Goal: Task Accomplishment & Management: Manage account settings

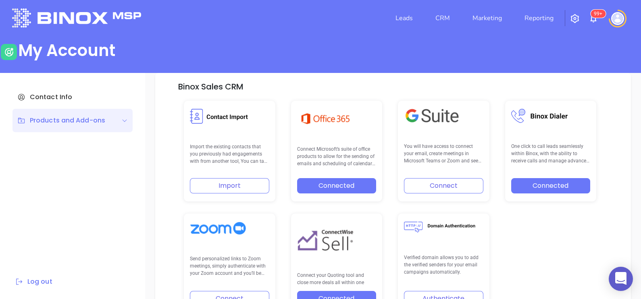
scroll to position [167, 0]
click at [437, 19] on link "CRM" at bounding box center [442, 18] width 21 height 16
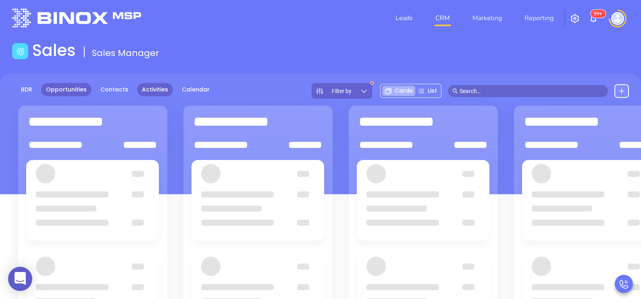
click at [149, 89] on link "Activities" at bounding box center [155, 89] width 36 height 13
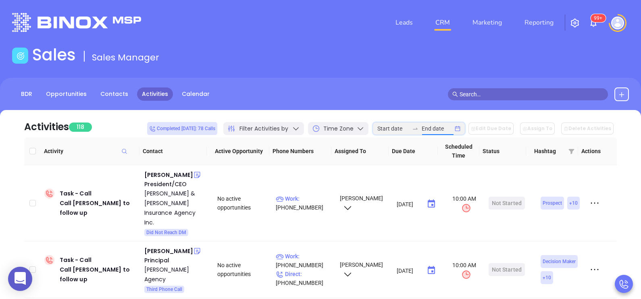
click at [433, 128] on input at bounding box center [437, 128] width 31 height 9
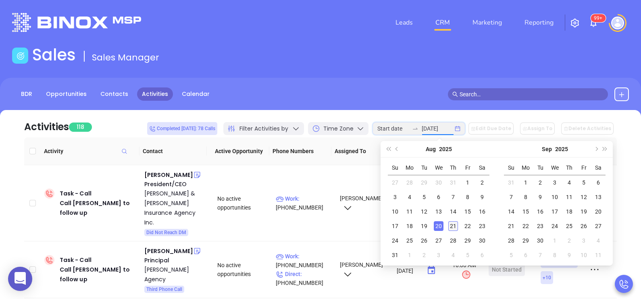
type input "2025-08-21"
click at [452, 230] on div "21" at bounding box center [453, 226] width 10 height 10
type input "2025-08-21"
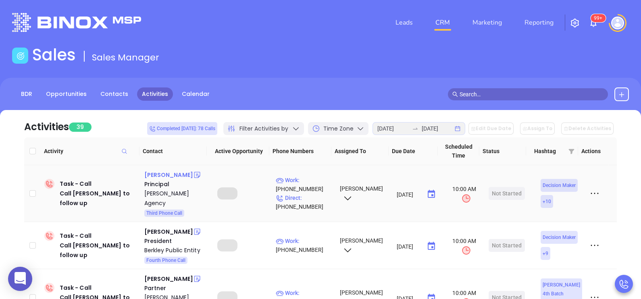
click at [163, 174] on div "Frank Milo" at bounding box center [168, 175] width 49 height 10
click at [314, 193] on p "Direct : (732) 613-9259" at bounding box center [304, 202] width 57 height 18
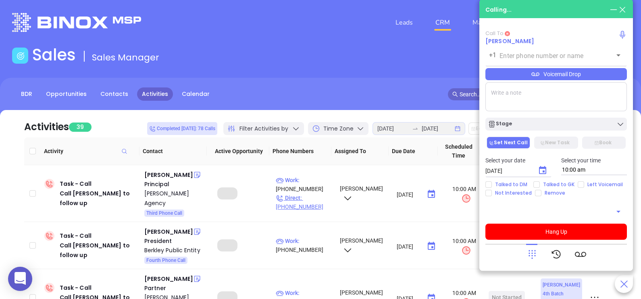
click at [314, 193] on p "Direct : (732) 613-9259" at bounding box center [304, 202] width 57 height 18
type input "(732) 613-9259"
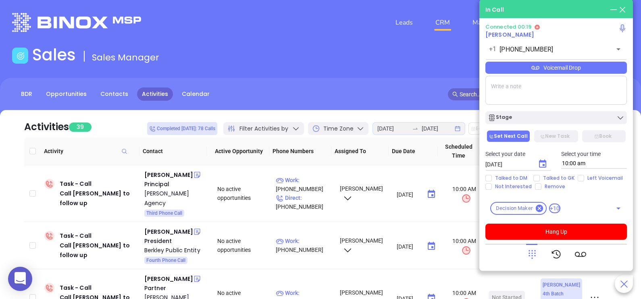
click at [532, 258] on icon at bounding box center [531, 254] width 11 height 11
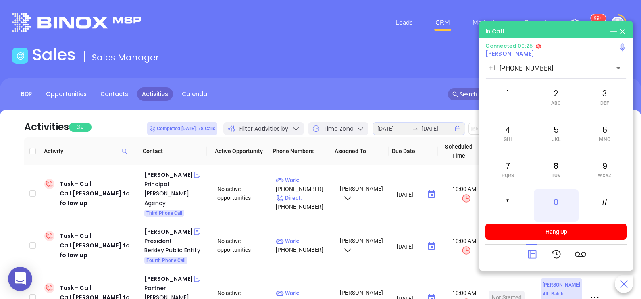
click at [558, 218] on div "0 +" at bounding box center [556, 205] width 44 height 32
click at [566, 100] on div "2 ABC" at bounding box center [556, 97] width 44 height 32
click at [534, 248] on div at bounding box center [531, 254] width 11 height 21
click at [531, 253] on icon at bounding box center [531, 254] width 11 height 11
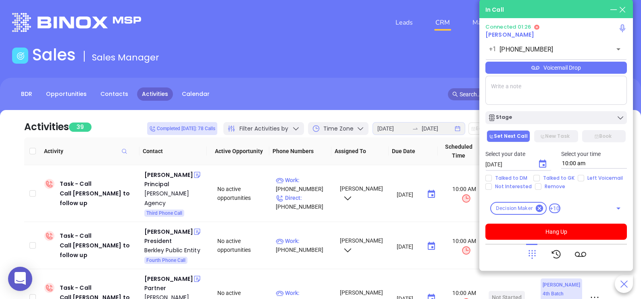
click at [611, 73] on div "Voicemail Drop" at bounding box center [555, 68] width 141 height 12
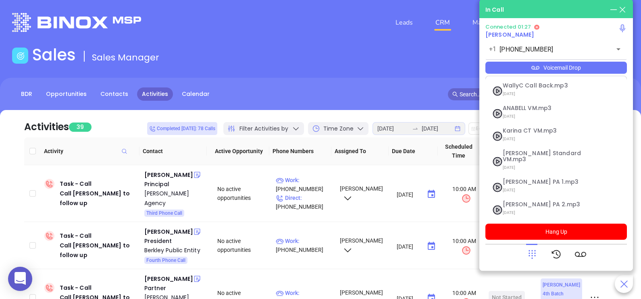
scroll to position [88, 0]
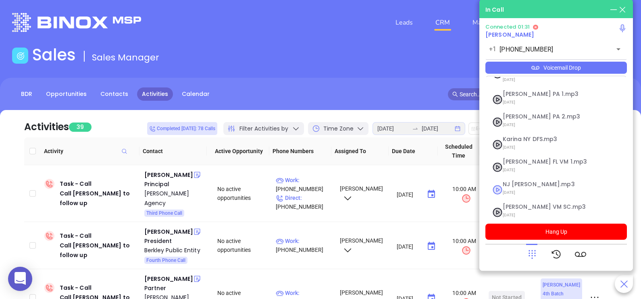
click at [523, 187] on span "07/31/2025" at bounding box center [546, 192] width 87 height 10
checkbox input "true"
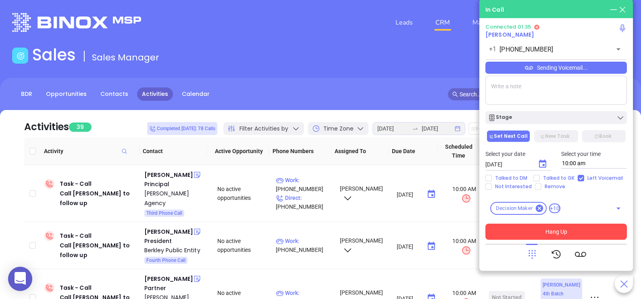
click at [566, 231] on button "Hang Up" at bounding box center [555, 232] width 141 height 16
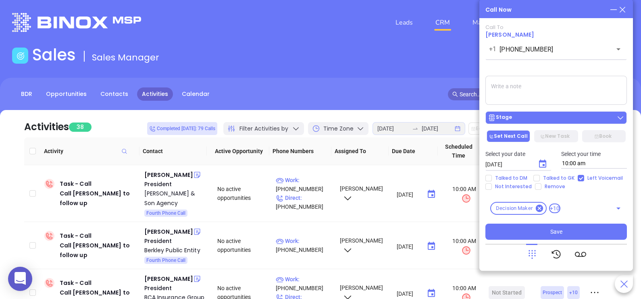
click at [540, 117] on div "Stage" at bounding box center [556, 118] width 137 height 8
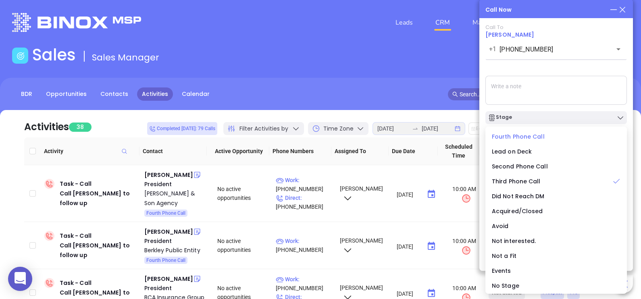
click at [519, 137] on span "Fourth Phone Call" at bounding box center [518, 137] width 53 height 8
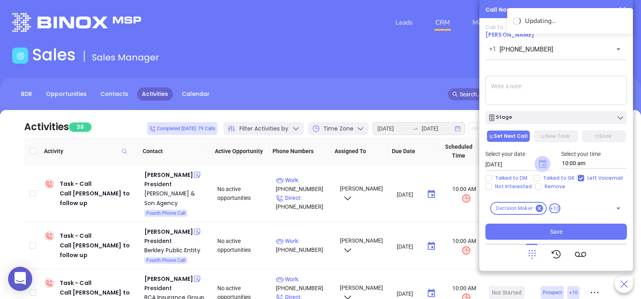
click at [545, 162] on icon "Choose date, selected date is Aug 22, 2025" at bounding box center [542, 164] width 7 height 8
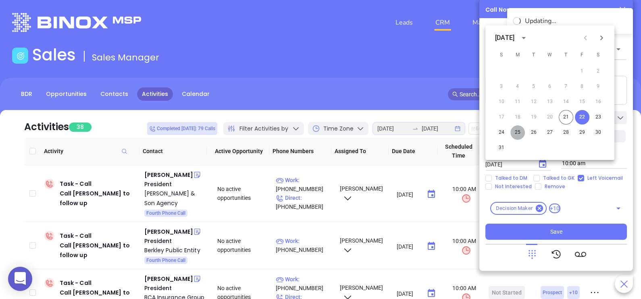
click at [518, 131] on button "25" at bounding box center [517, 132] width 15 height 15
type input "08/25/2025"
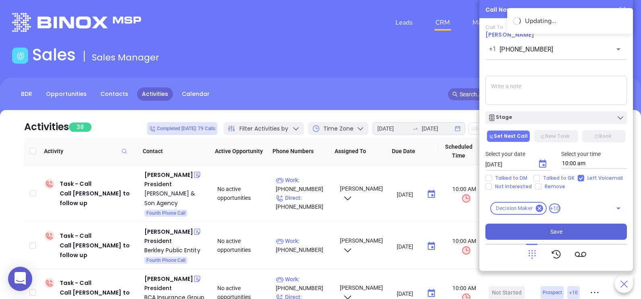
click at [566, 234] on button "Save" at bounding box center [555, 232] width 141 height 16
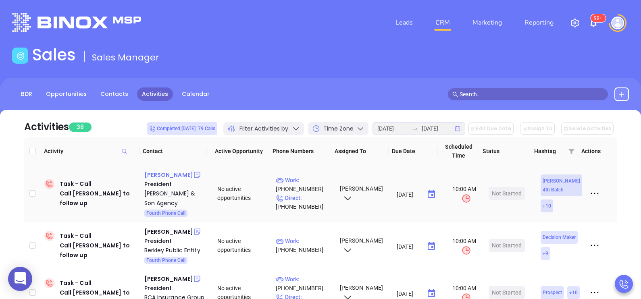
click at [179, 172] on div "Thomas Lynch" at bounding box center [168, 175] width 49 height 10
click at [313, 195] on p "Direct : (732) 671-0570" at bounding box center [304, 202] width 57 height 18
click at [313, 196] on p "Direct : (732) 671-0570" at bounding box center [304, 202] width 57 height 18
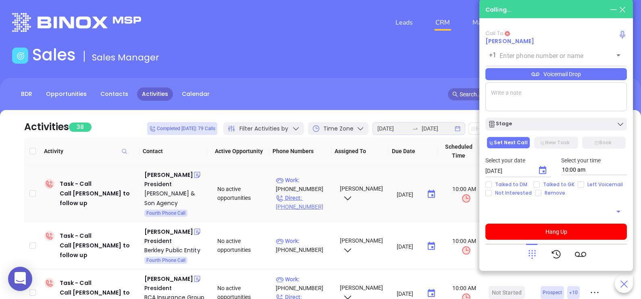
click at [316, 201] on p "Direct : (732) 671-0570" at bounding box center [304, 202] width 57 height 18
type input "(732) 671-0570"
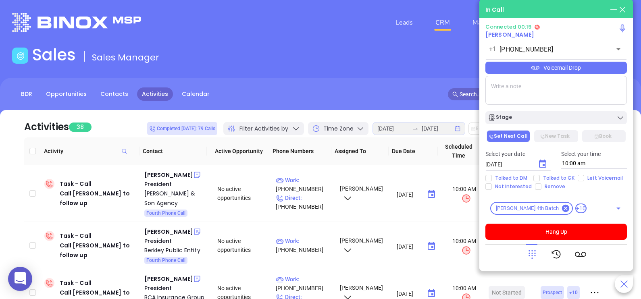
click at [525, 254] on div at bounding box center [555, 254] width 141 height 21
click at [535, 255] on icon at bounding box center [531, 254] width 11 height 11
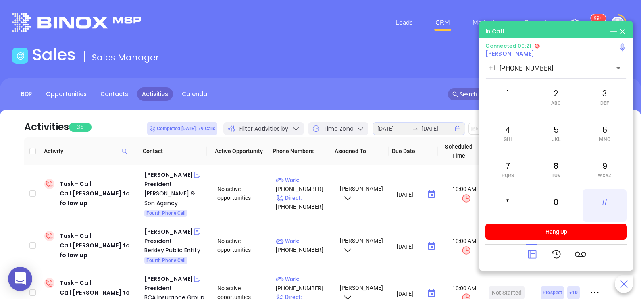
click at [599, 208] on div "#" at bounding box center [605, 205] width 44 height 32
click at [561, 138] on div "5 JKL" at bounding box center [556, 133] width 44 height 32
click at [592, 169] on div "9 WXYZ" at bounding box center [605, 169] width 44 height 32
click at [605, 133] on div "6 MNO" at bounding box center [605, 133] width 44 height 32
click at [572, 103] on div "2 ABC" at bounding box center [556, 97] width 44 height 32
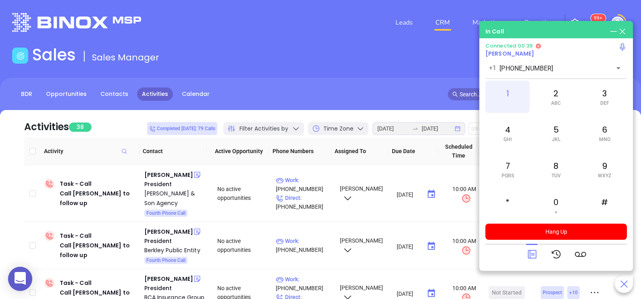
click at [508, 106] on div "1" at bounding box center [507, 97] width 44 height 32
click at [530, 254] on icon at bounding box center [532, 254] width 8 height 8
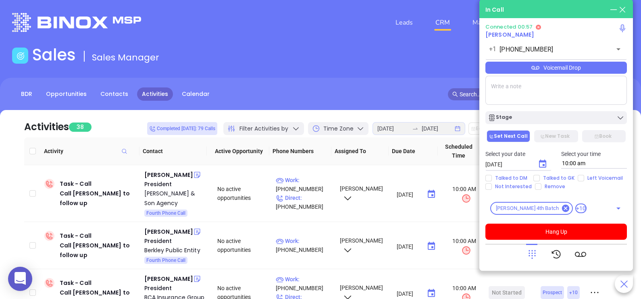
click at [603, 74] on div "Voicemail Drop" at bounding box center [555, 68] width 141 height 12
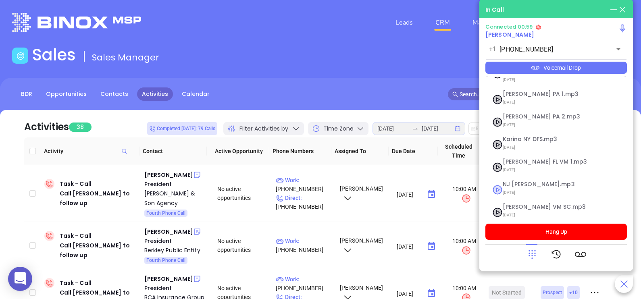
click at [527, 181] on span "NJ Karina.mp3" at bounding box center [546, 184] width 87 height 6
checkbox input "true"
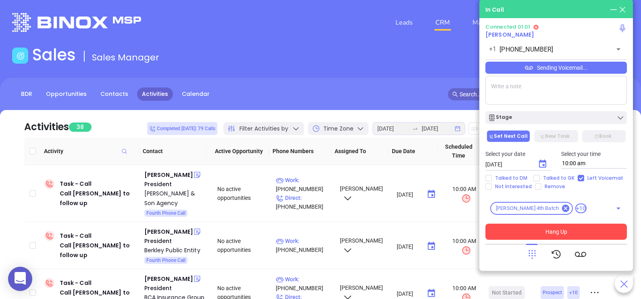
click at [581, 230] on button "Hang Up" at bounding box center [555, 232] width 141 height 16
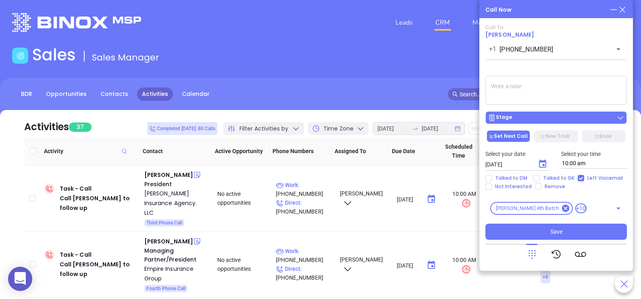
click at [570, 124] on button "Stage" at bounding box center [555, 117] width 141 height 13
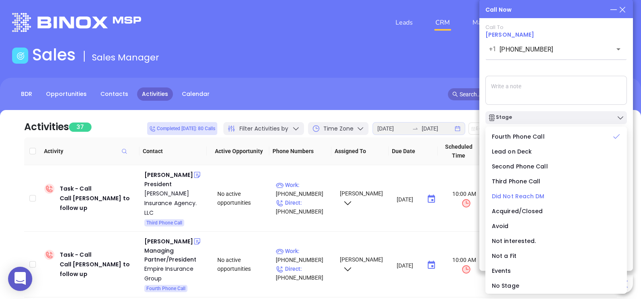
click at [527, 196] on span "Did Not Reach DM" at bounding box center [518, 196] width 53 height 8
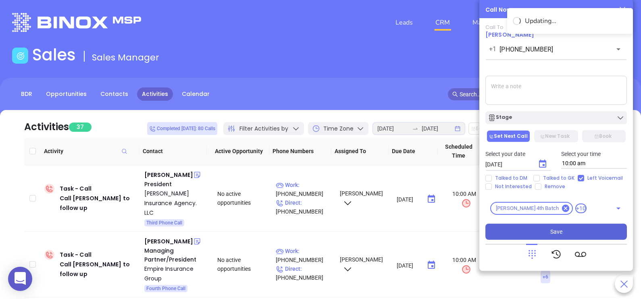
click at [569, 235] on button "Save" at bounding box center [555, 232] width 141 height 16
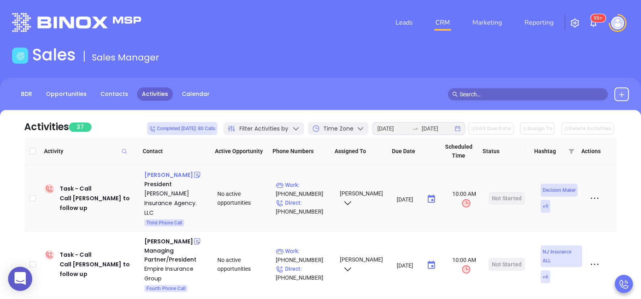
click at [170, 176] on div "William Minniti" at bounding box center [168, 175] width 49 height 10
click at [318, 198] on p "Direct : (856) 777-2894" at bounding box center [304, 207] width 57 height 18
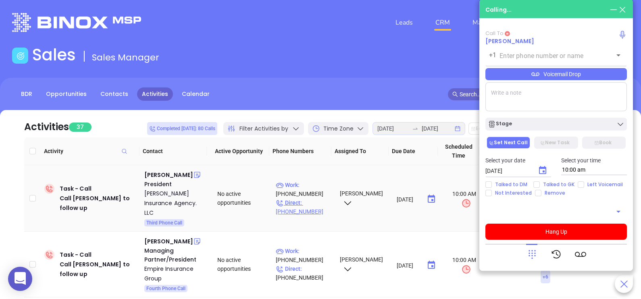
type input "(856) 777-2894"
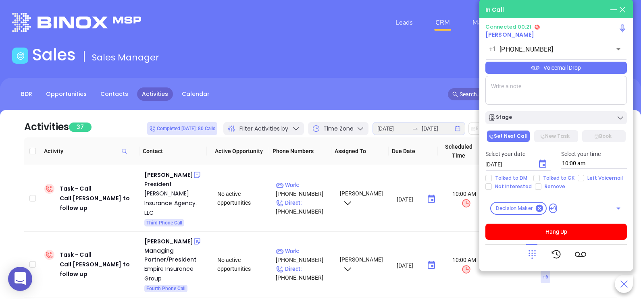
click at [533, 254] on icon at bounding box center [531, 254] width 11 height 11
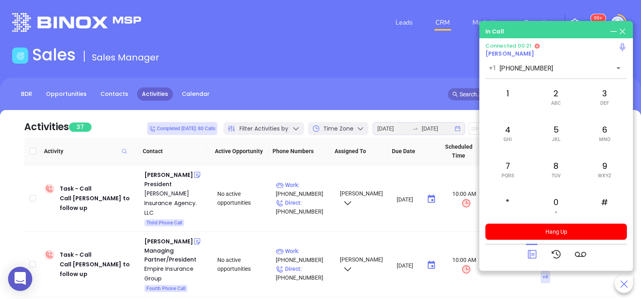
click at [533, 254] on icon at bounding box center [531, 254] width 11 height 11
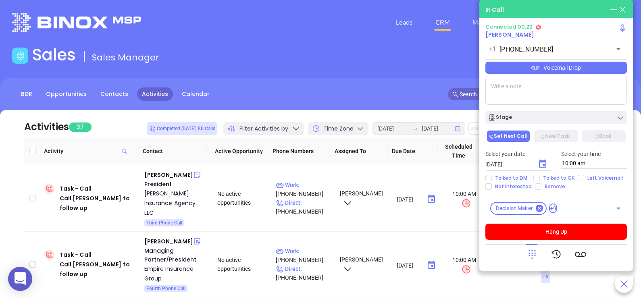
click at [605, 67] on div "Voicemail Drop" at bounding box center [555, 68] width 141 height 12
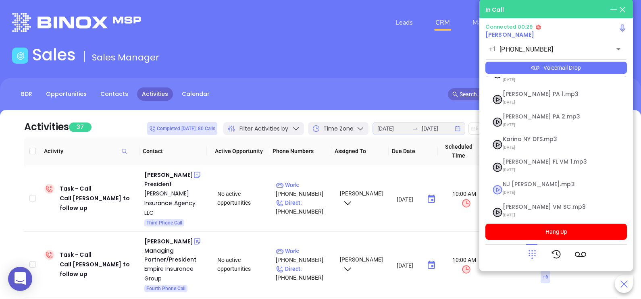
click at [535, 187] on span "07/31/2025" at bounding box center [546, 192] width 87 height 10
checkbox input "true"
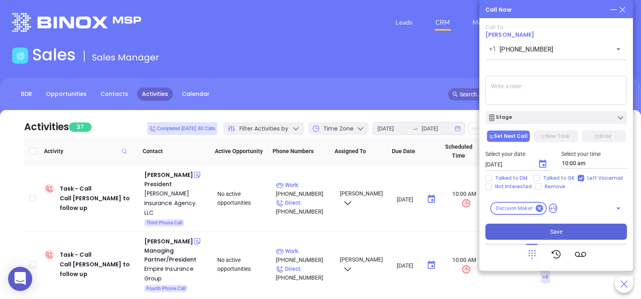
click at [550, 226] on button "Save" at bounding box center [555, 232] width 141 height 16
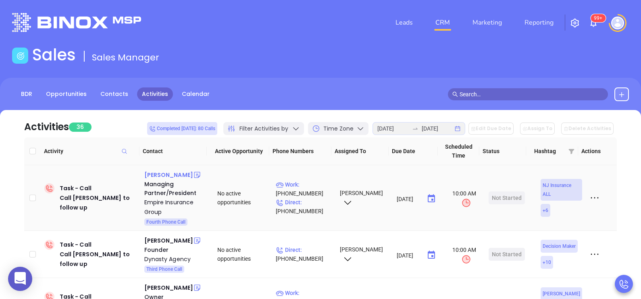
click at [152, 175] on div "Andrew Ng" at bounding box center [168, 175] width 49 height 10
click at [321, 207] on p "Direct : (908) 400-0100" at bounding box center [304, 207] width 57 height 18
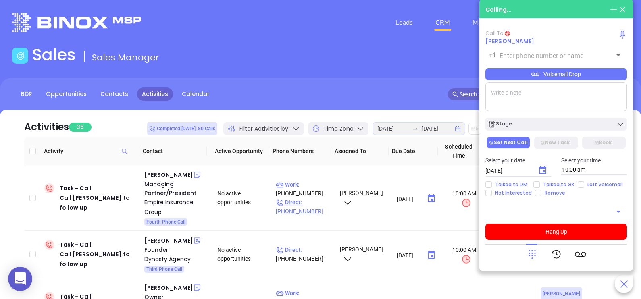
type input "(908) 400-0100"
click at [320, 206] on p "Direct : (908) 400-0100" at bounding box center [304, 207] width 57 height 18
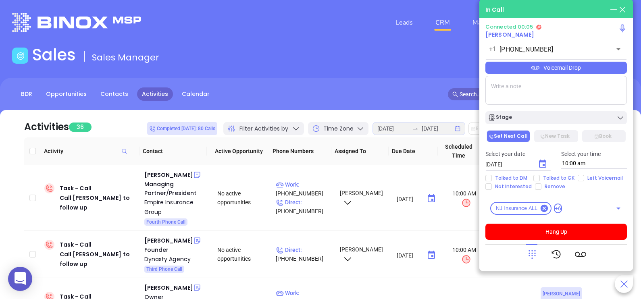
click at [579, 71] on div "Voicemail Drop" at bounding box center [555, 68] width 141 height 12
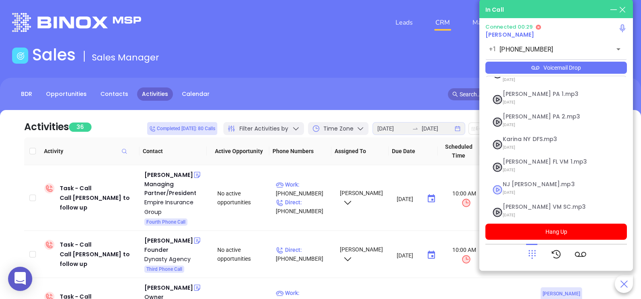
click at [528, 181] on span "NJ Karina.mp3" at bounding box center [546, 184] width 87 height 6
checkbox input "true"
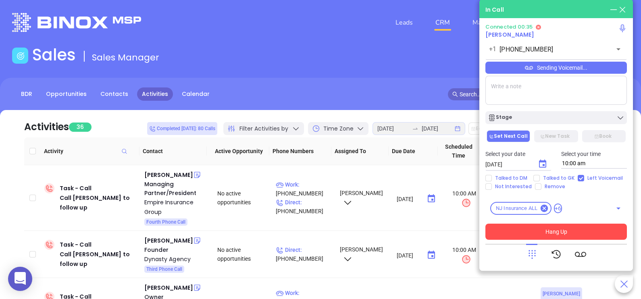
click at [558, 234] on button "Hang Up" at bounding box center [555, 232] width 141 height 16
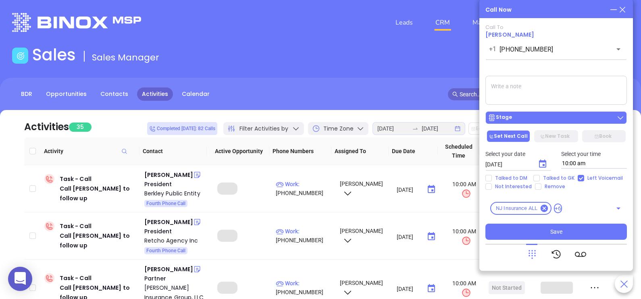
click at [570, 120] on div "Stage" at bounding box center [556, 118] width 137 height 8
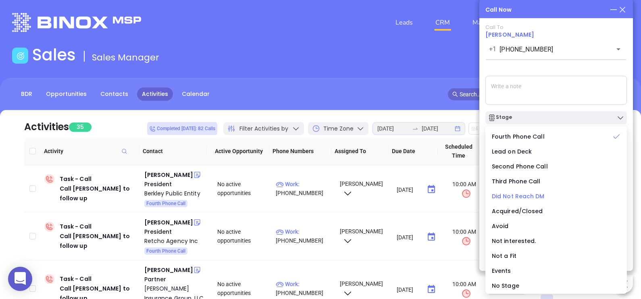
click at [531, 199] on span "Did Not Reach DM" at bounding box center [518, 196] width 53 height 8
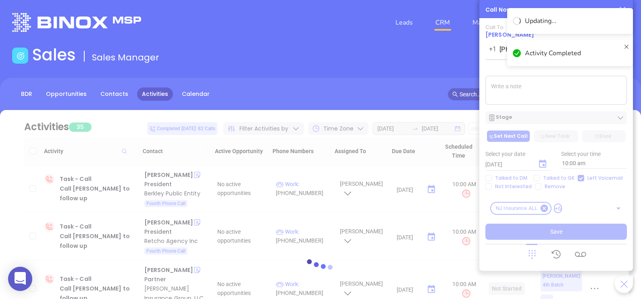
click at [554, 226] on div at bounding box center [320, 268] width 617 height 316
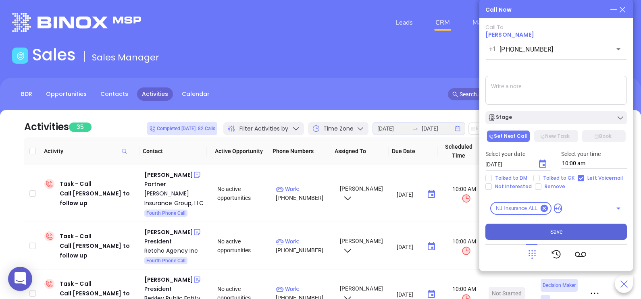
click at [560, 230] on span "Save" at bounding box center [556, 231] width 12 height 9
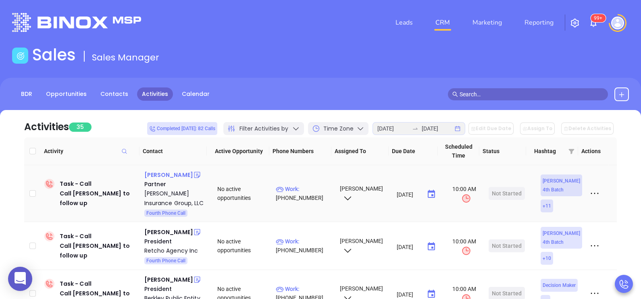
click at [183, 177] on div "Michael Lobosco" at bounding box center [168, 175] width 49 height 10
click at [308, 189] on p "Work : (973) 256-7703" at bounding box center [304, 194] width 57 height 18
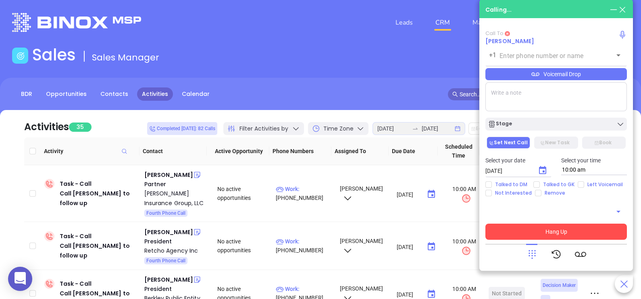
type input "(973) 256-7703"
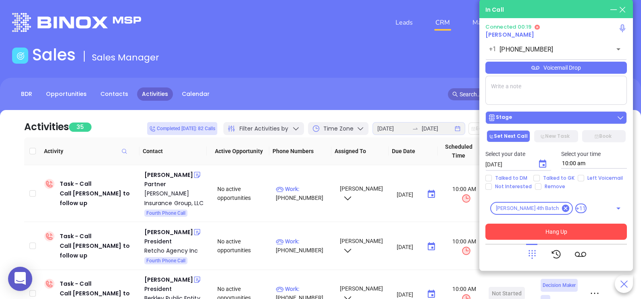
click at [591, 120] on div "Stage" at bounding box center [556, 118] width 137 height 8
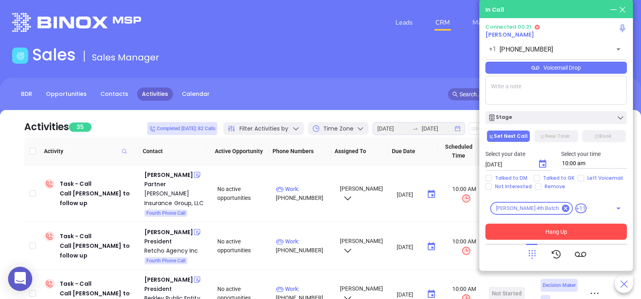
click at [583, 94] on textarea at bounding box center [555, 90] width 141 height 29
click at [597, 72] on div "Voicemail Drop" at bounding box center [555, 68] width 141 height 12
click at [534, 255] on icon at bounding box center [531, 254] width 11 height 11
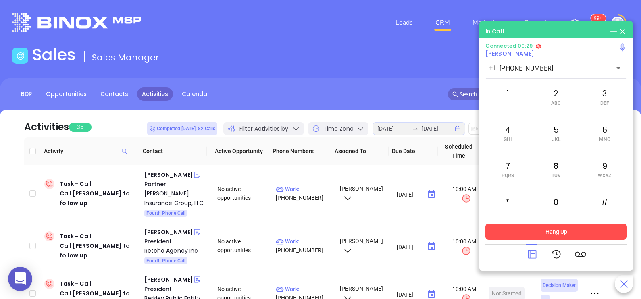
click at [534, 255] on icon at bounding box center [532, 254] width 8 height 8
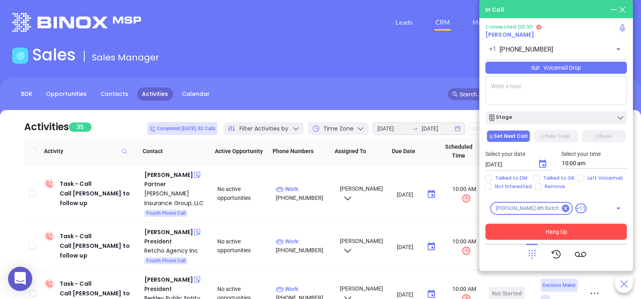
click at [534, 255] on icon at bounding box center [531, 254] width 11 height 11
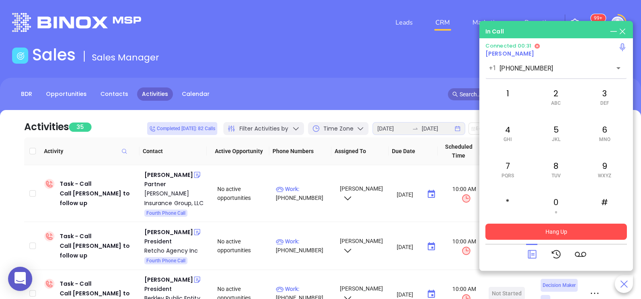
click at [534, 255] on icon at bounding box center [532, 254] width 8 height 8
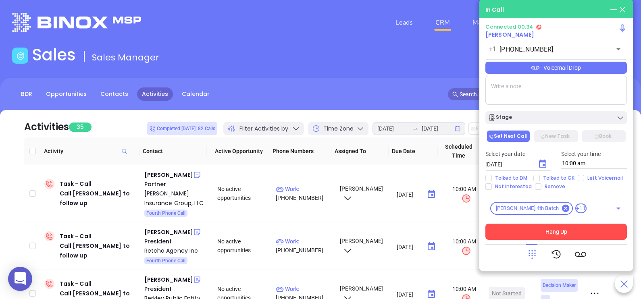
click at [561, 231] on button "Hang Up" at bounding box center [555, 232] width 141 height 16
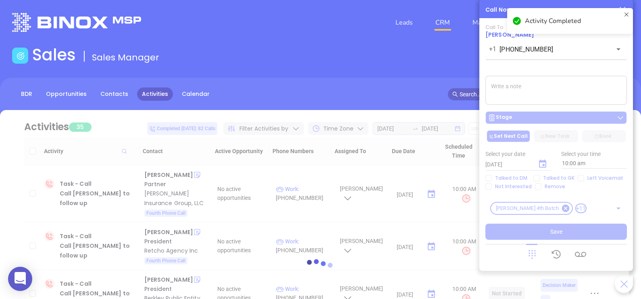
click at [583, 115] on div at bounding box center [320, 268] width 617 height 316
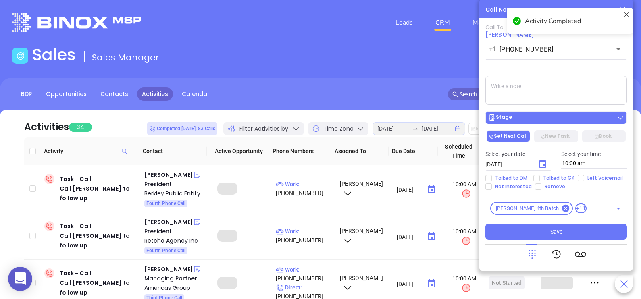
click at [583, 115] on div "Stage" at bounding box center [556, 118] width 137 height 8
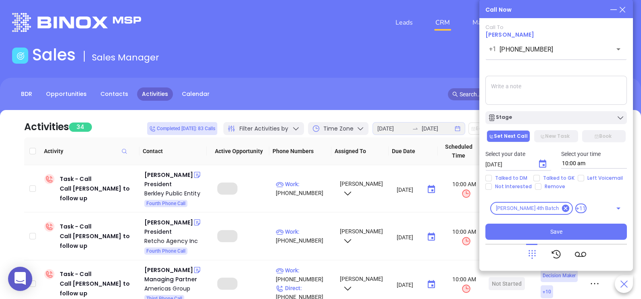
click at [592, 89] on textarea at bounding box center [555, 90] width 141 height 29
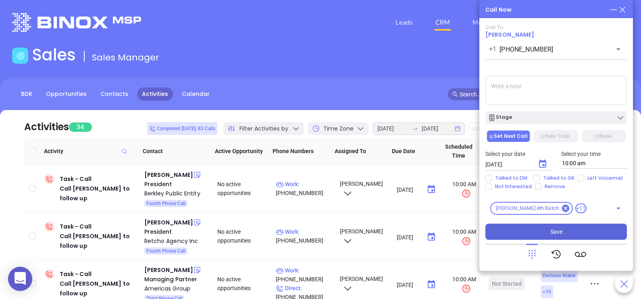
click at [578, 228] on button "Save" at bounding box center [555, 232] width 141 height 16
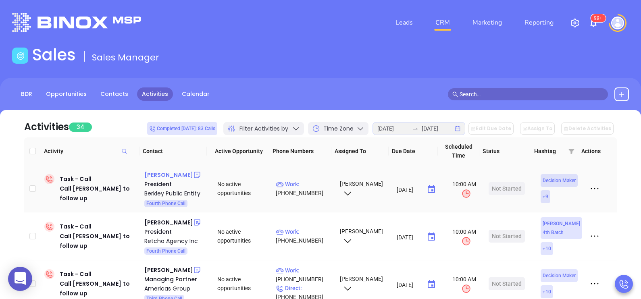
click at [163, 175] on div "John Forte" at bounding box center [168, 175] width 49 height 10
click at [313, 183] on p "Work : (844) 972-2736" at bounding box center [304, 189] width 57 height 18
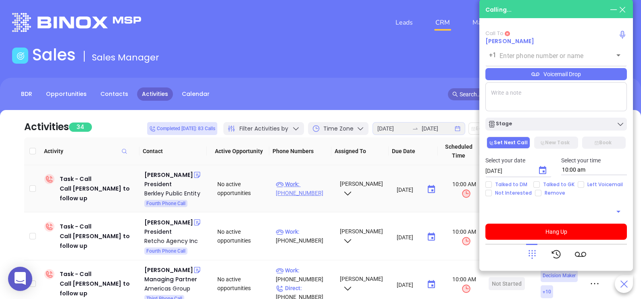
type input "(844) 972-2736"
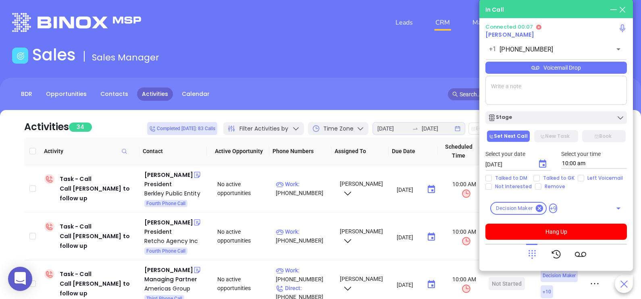
click at [530, 255] on icon at bounding box center [531, 254] width 11 height 11
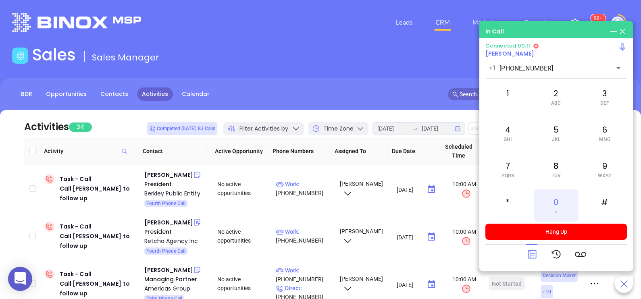
click at [560, 201] on div "0 +" at bounding box center [556, 205] width 44 height 32
click at [539, 252] on div at bounding box center [556, 254] width 60 height 21
click at [538, 252] on div at bounding box center [556, 254] width 60 height 21
click at [537, 252] on icon at bounding box center [531, 254] width 11 height 11
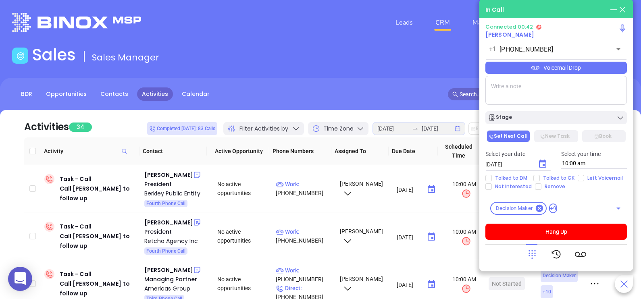
click at [602, 71] on div "Voicemail Drop" at bounding box center [555, 68] width 141 height 12
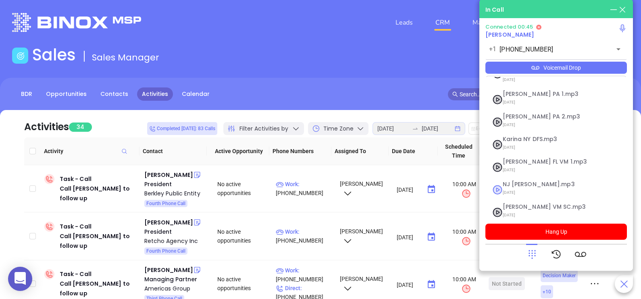
click at [532, 187] on span "07/31/2025" at bounding box center [546, 192] width 87 height 10
checkbox input "true"
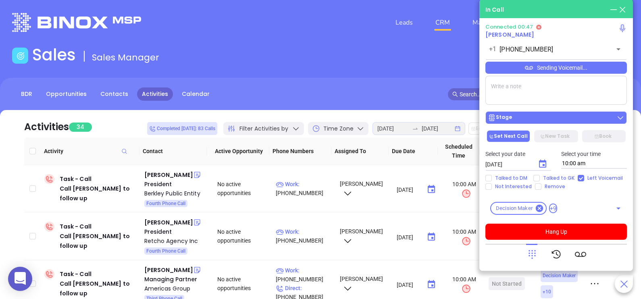
click at [580, 119] on div "Stage" at bounding box center [556, 118] width 137 height 8
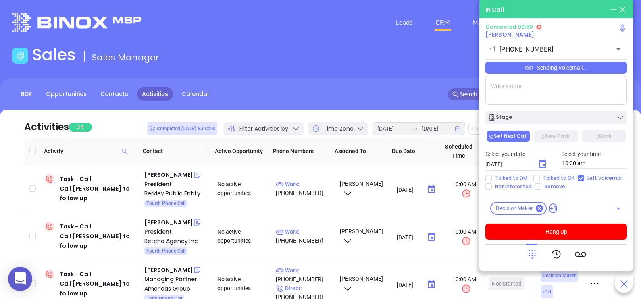
click at [564, 101] on textarea at bounding box center [555, 90] width 141 height 29
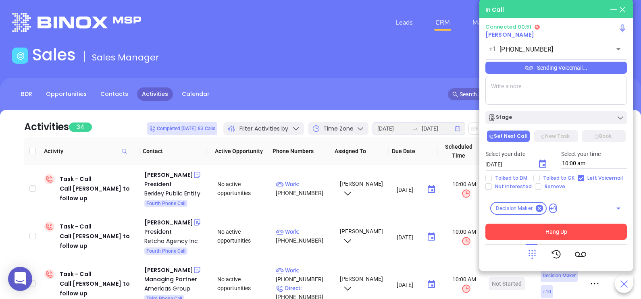
click at [601, 229] on button "Hang Up" at bounding box center [555, 232] width 141 height 16
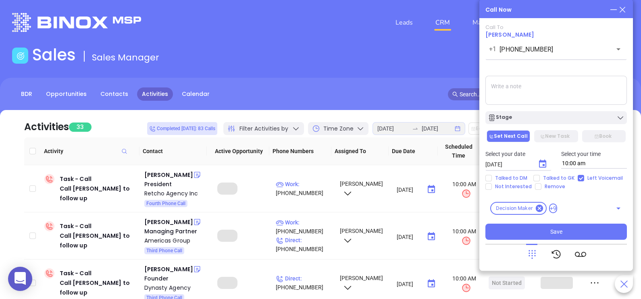
click at [574, 114] on div "Stage" at bounding box center [556, 118] width 137 height 8
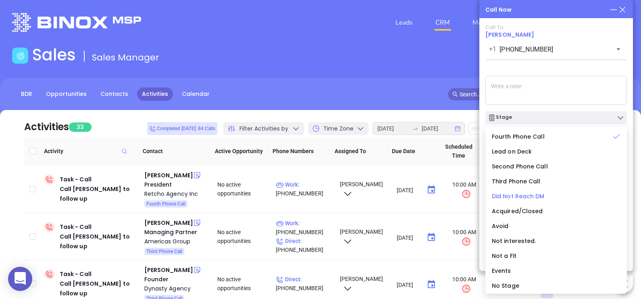
click at [539, 197] on span "Did Not Reach DM" at bounding box center [518, 196] width 53 height 8
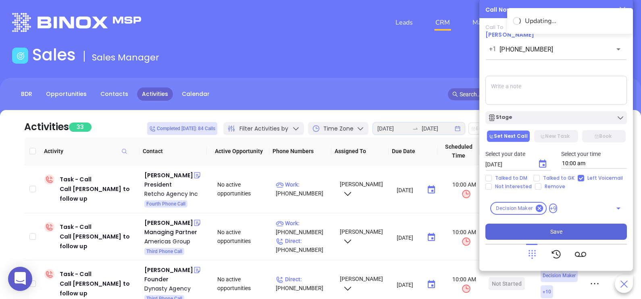
click at [569, 226] on button "Save" at bounding box center [555, 232] width 141 height 16
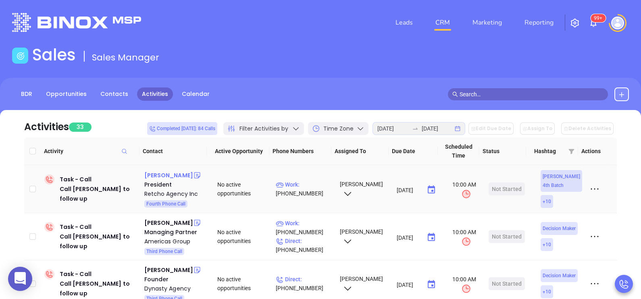
click at [177, 178] on div "Joseph Retcho" at bounding box center [168, 176] width 49 height 10
click at [313, 185] on p "Work : (201) 768-0227" at bounding box center [304, 189] width 57 height 18
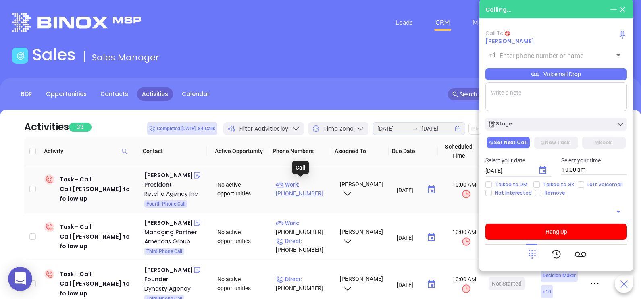
type input "(201) 768-0227"
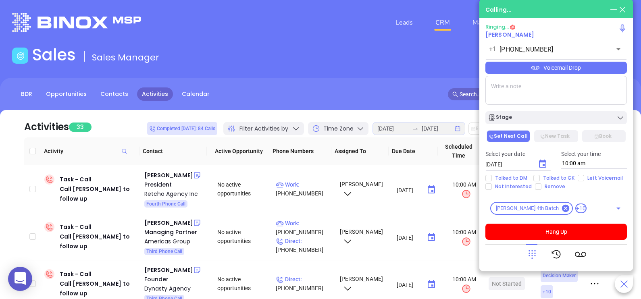
click at [601, 71] on div "Voicemail Drop" at bounding box center [555, 68] width 141 height 12
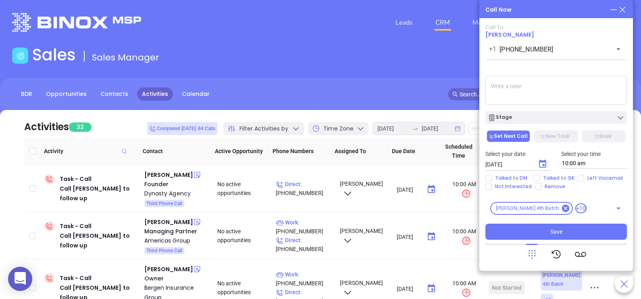
click at [529, 254] on icon at bounding box center [531, 254] width 11 height 11
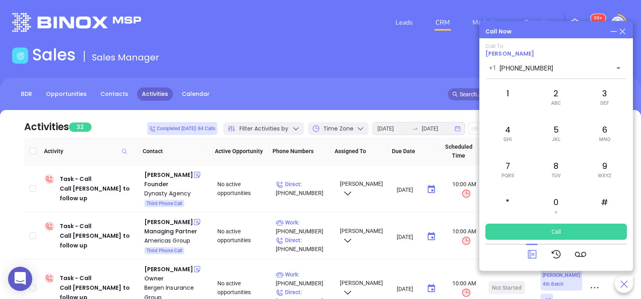
click at [533, 252] on icon at bounding box center [531, 254] width 11 height 11
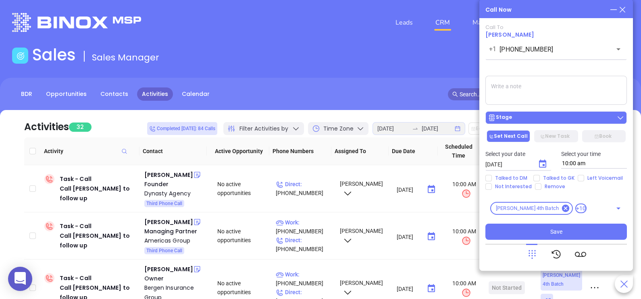
click at [560, 120] on div "Stage" at bounding box center [556, 118] width 137 height 8
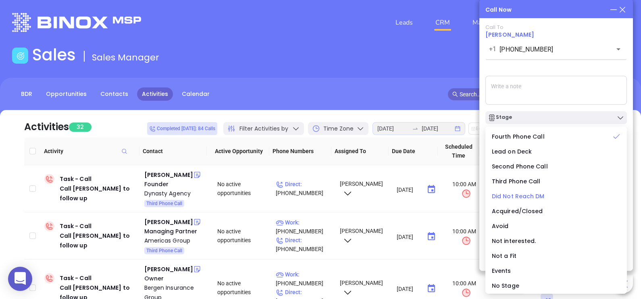
click at [539, 195] on span "Did Not Reach DM" at bounding box center [518, 196] width 53 height 8
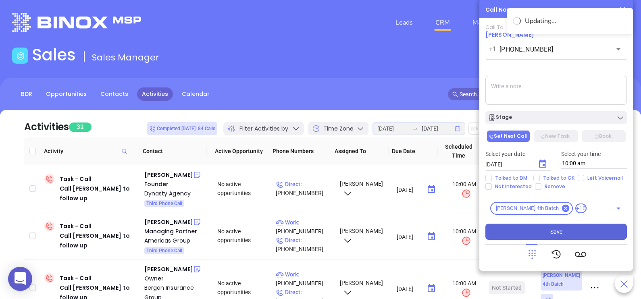
click at [578, 229] on button "Save" at bounding box center [555, 232] width 141 height 16
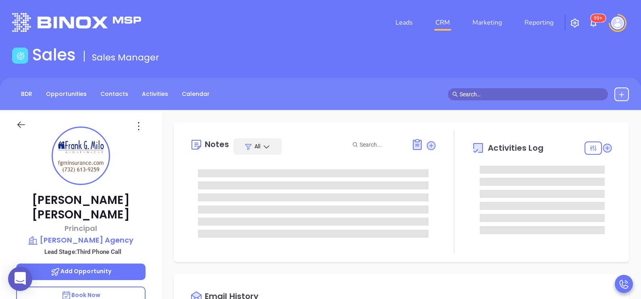
type input "[PERSON_NAME]"
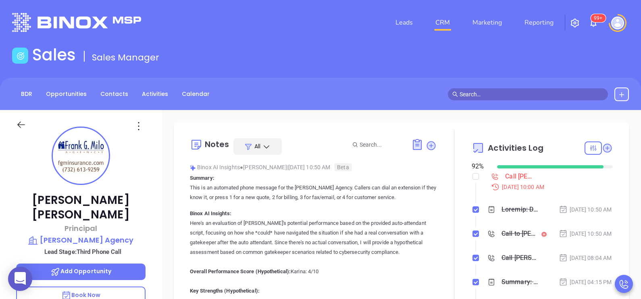
scroll to position [234, 0]
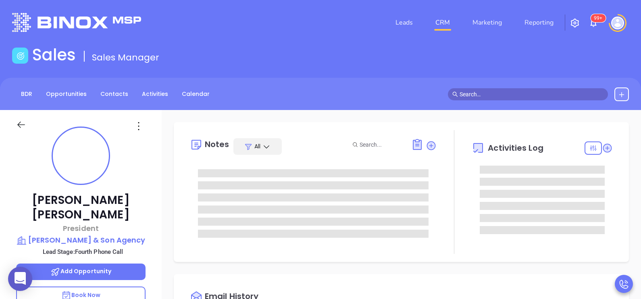
type input "[DATE]"
type input "[PERSON_NAME]"
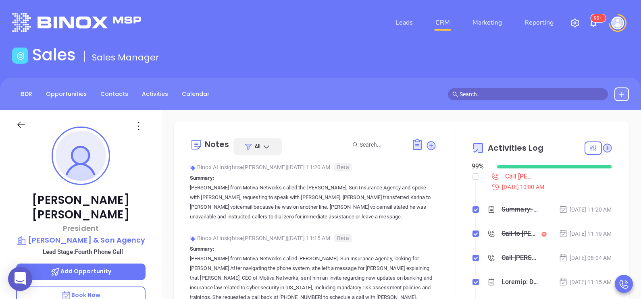
scroll to position [234, 0]
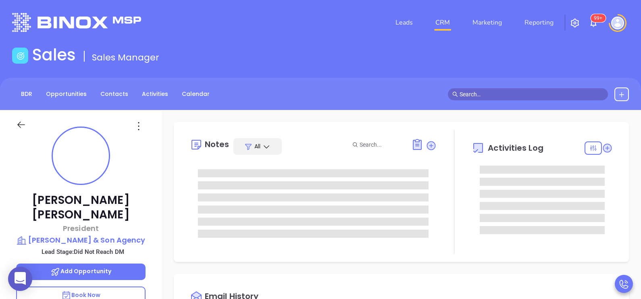
type input "[DATE]"
type input "[PERSON_NAME]"
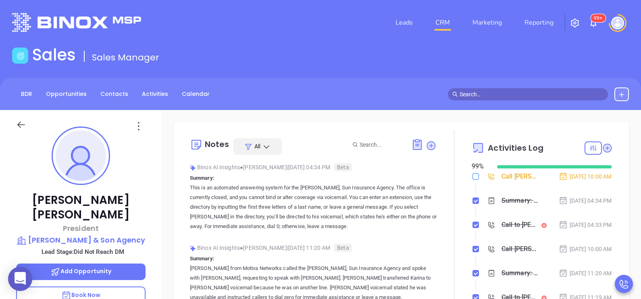
drag, startPoint x: 476, startPoint y: 175, endPoint x: 471, endPoint y: 175, distance: 4.5
click at [474, 175] on li "Call Thomas Lynch to follow up Aug 22, 2025 | 10:00 AM" at bounding box center [543, 184] width 139 height 22
click at [472, 175] on input "checkbox" at bounding box center [475, 176] width 6 height 6
checkbox input "true"
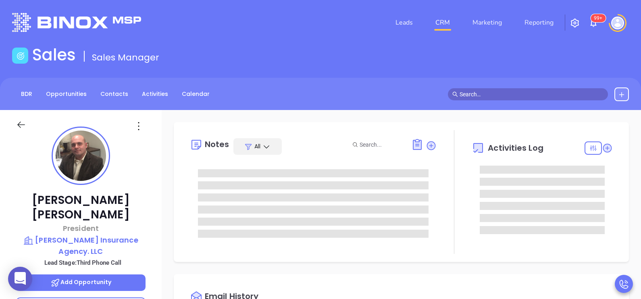
type input "[PERSON_NAME]"
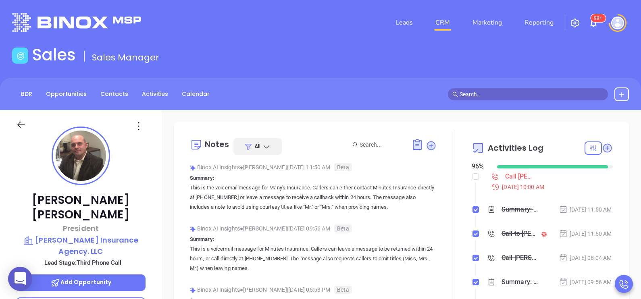
scroll to position [234, 0]
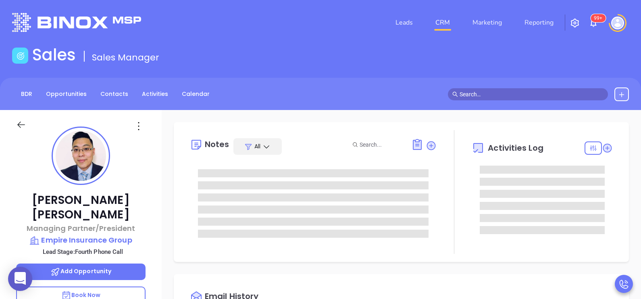
type input "[PERSON_NAME]"
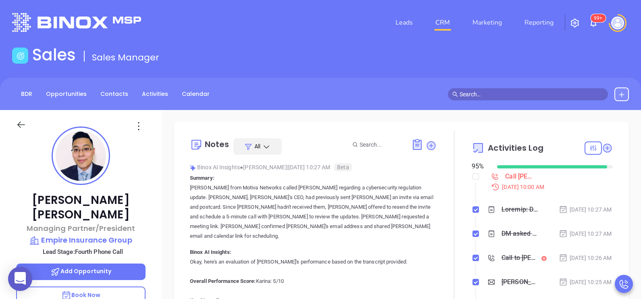
scroll to position [234, 0]
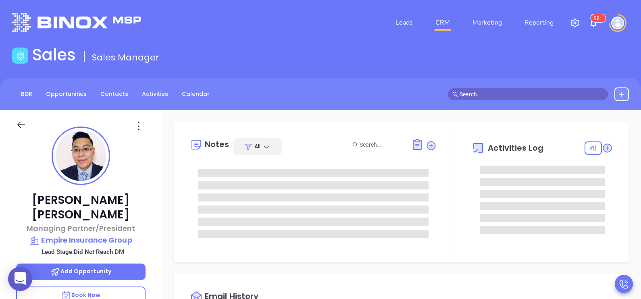
type input "[DATE]"
type input "[PERSON_NAME]"
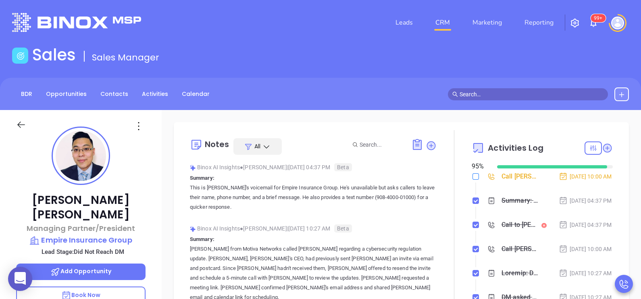
click at [473, 176] on input "checkbox" at bounding box center [475, 176] width 6 height 6
checkbox input "true"
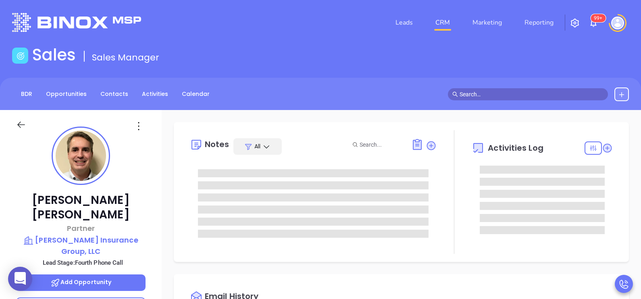
type input "[PERSON_NAME]"
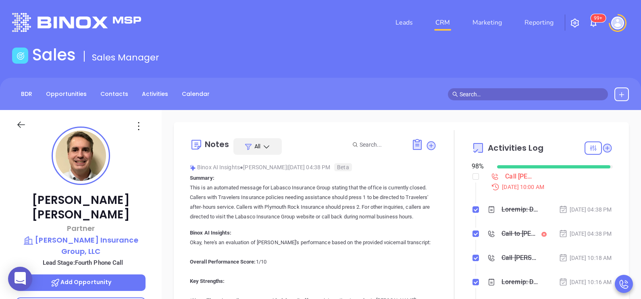
scroll to position [234, 0]
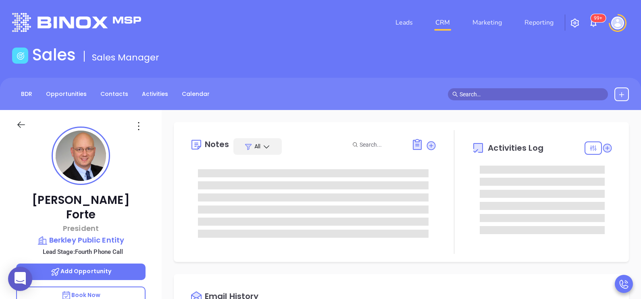
type input "[PERSON_NAME]"
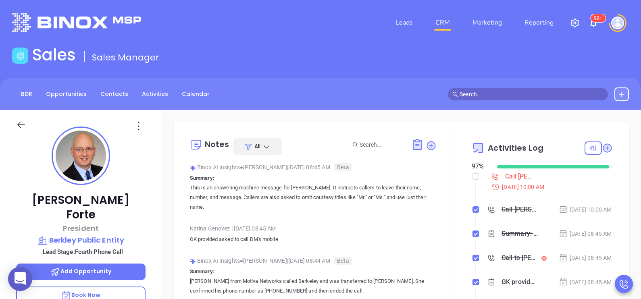
scroll to position [234, 0]
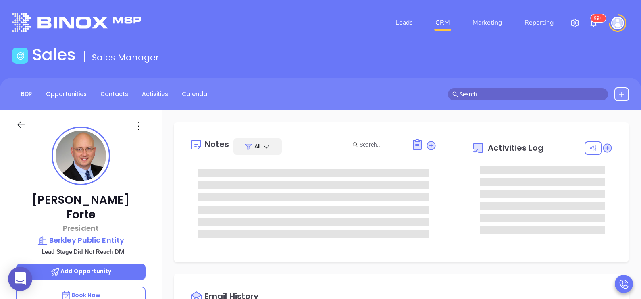
type input "[DATE]"
type input "[PERSON_NAME]"
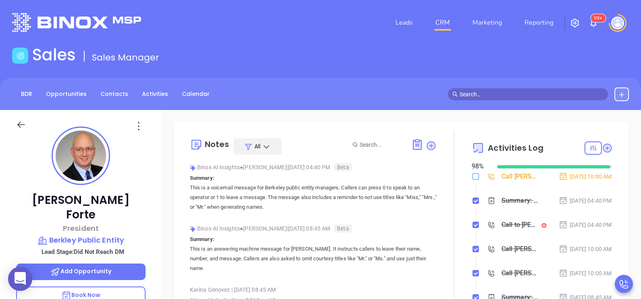
click at [472, 176] on input "checkbox" at bounding box center [475, 176] width 6 height 6
checkbox input "true"
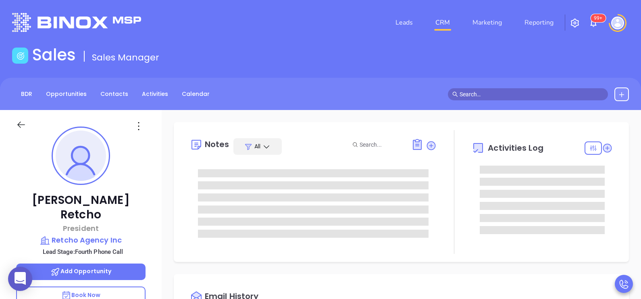
type input "[PERSON_NAME]"
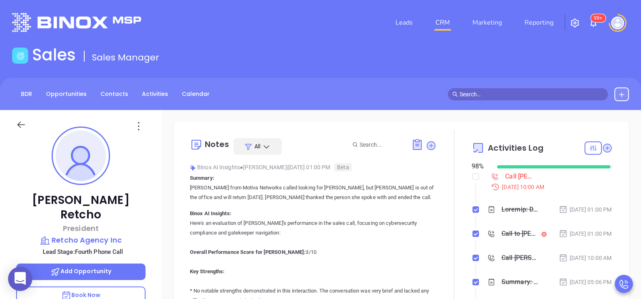
scroll to position [234, 0]
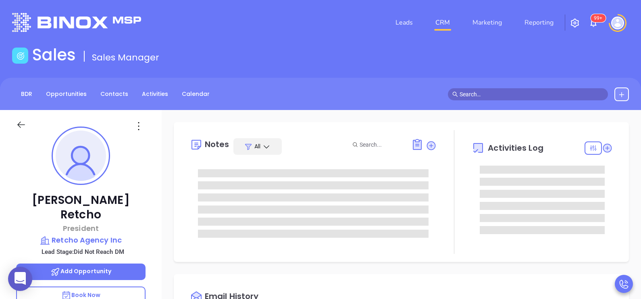
type input "[DATE]"
type input "[PERSON_NAME]"
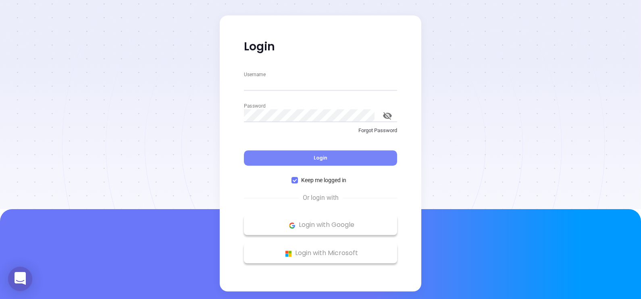
type input "[PERSON_NAME][EMAIL_ADDRESS][DOMAIN_NAME]"
click at [316, 156] on span "Login" at bounding box center [321, 158] width 14 height 7
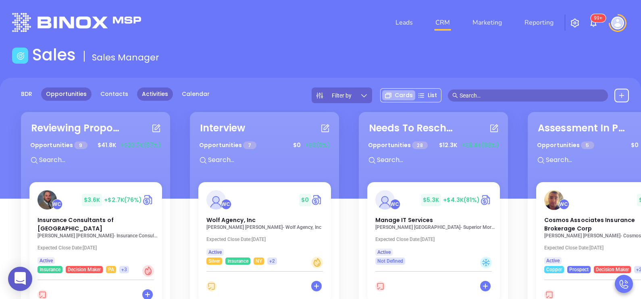
click at [152, 96] on link "Activities" at bounding box center [155, 93] width 36 height 13
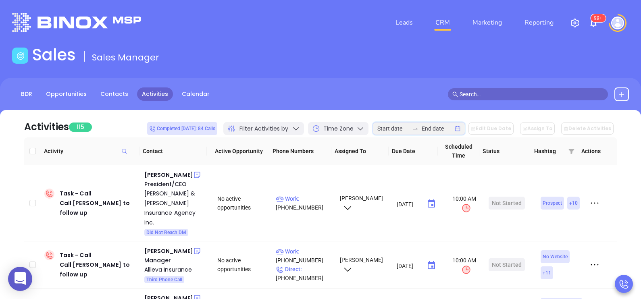
click at [429, 129] on input at bounding box center [437, 128] width 31 height 9
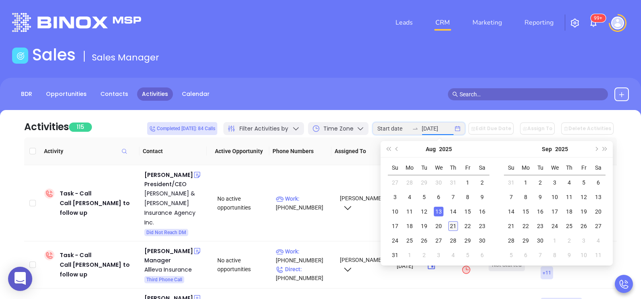
type input "2025-08-21"
click at [454, 227] on div "21" at bounding box center [453, 226] width 10 height 10
type input "2025-08-21"
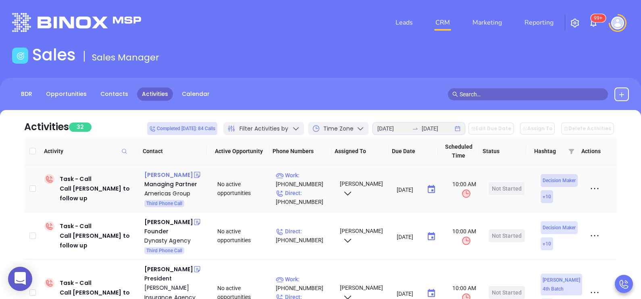
click at [166, 173] on div "Ricardo Urrutia" at bounding box center [168, 175] width 49 height 10
click at [320, 192] on p "Direct : (201) 843-3791" at bounding box center [304, 198] width 57 height 18
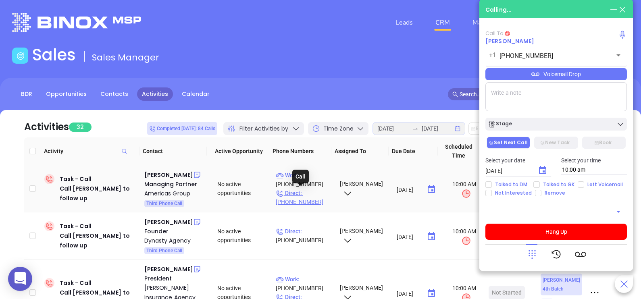
type input "[PHONE_NUMBER]"
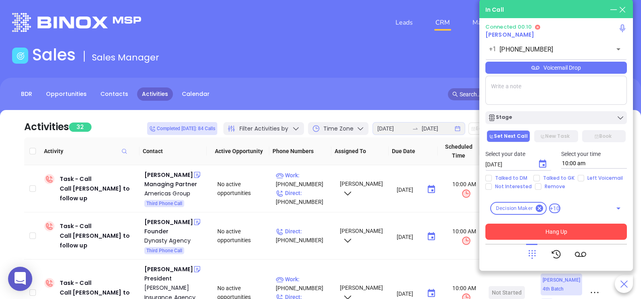
click at [564, 233] on button "Hang Up" at bounding box center [555, 232] width 141 height 16
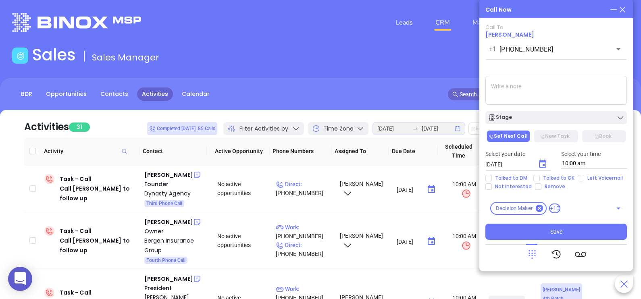
click at [624, 10] on icon at bounding box center [622, 9] width 9 height 9
click at [625, 8] on icon at bounding box center [622, 9] width 9 height 9
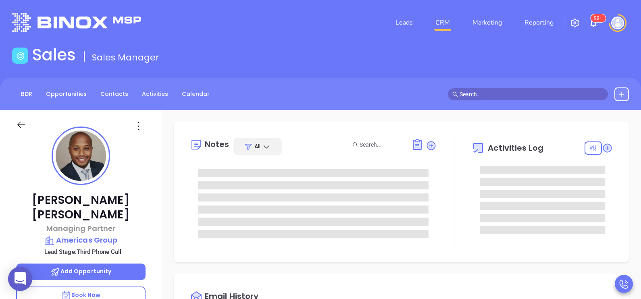
type input "[PERSON_NAME]"
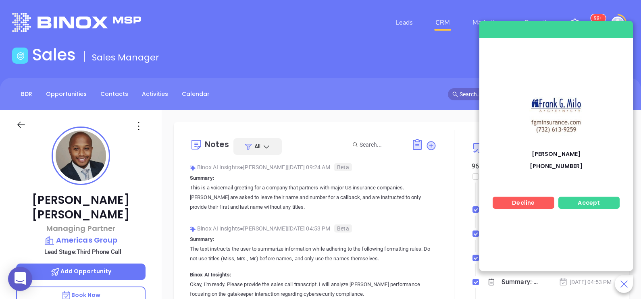
scroll to position [234, 0]
click at [568, 163] on p "[PHONE_NUMBER]" at bounding box center [556, 164] width 108 height 4
drag, startPoint x: 560, startPoint y: 152, endPoint x: 562, endPoint y: 115, distance: 36.8
click at [562, 115] on div "[PERSON_NAME] [PHONE_NUMBER]" at bounding box center [555, 129] width 117 height 85
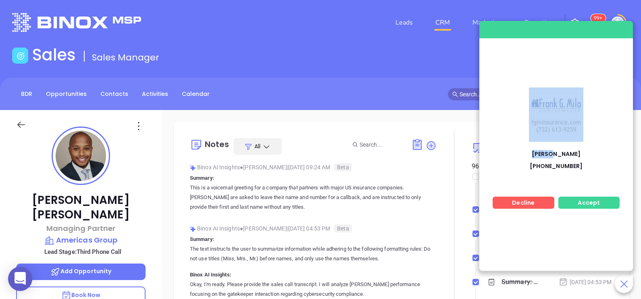
click at [562, 115] on img at bounding box center [556, 114] width 54 height 54
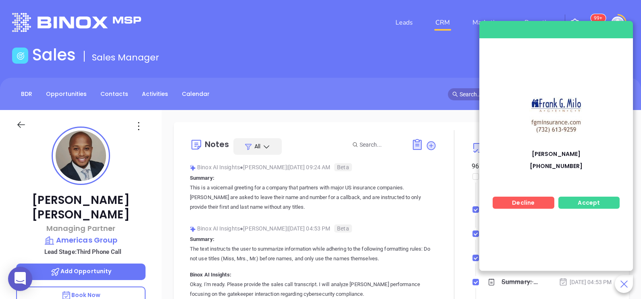
click at [582, 207] on div "Accept" at bounding box center [589, 203] width 62 height 12
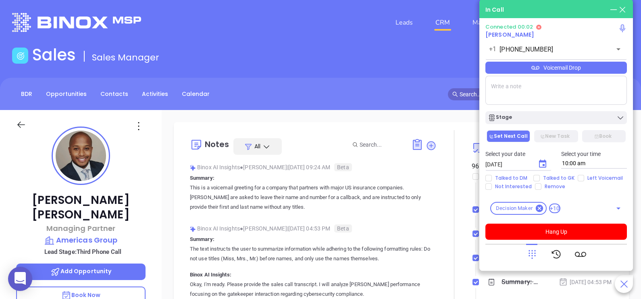
click at [505, 39] on span "[PERSON_NAME]" at bounding box center [509, 35] width 49 height 8
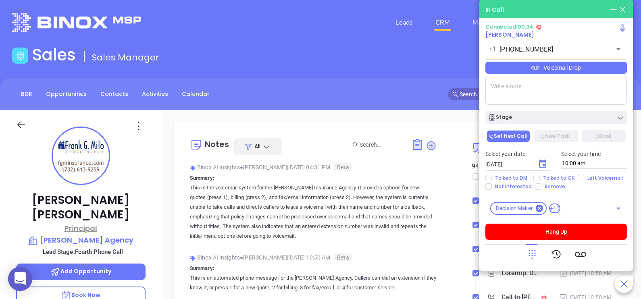
click at [144, 223] on p "Principal" at bounding box center [80, 228] width 129 height 11
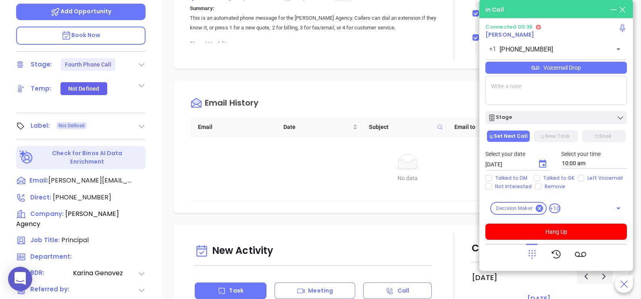
scroll to position [262, 0]
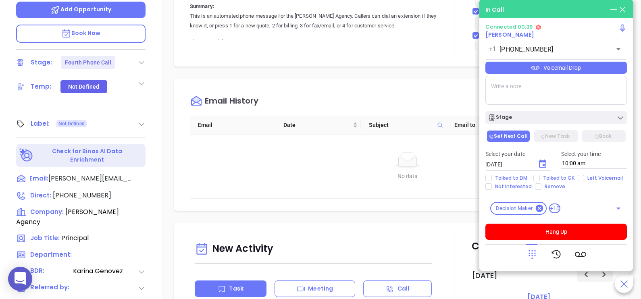
click at [105, 25] on p "Book Now" at bounding box center [80, 34] width 129 height 18
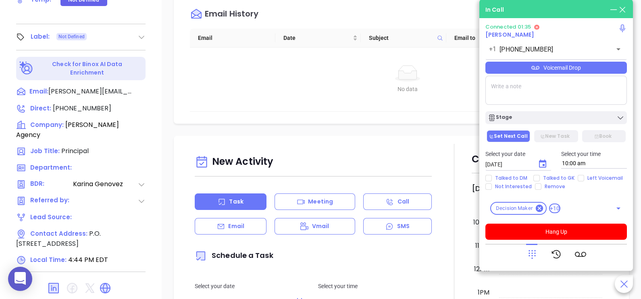
scroll to position [375, 0]
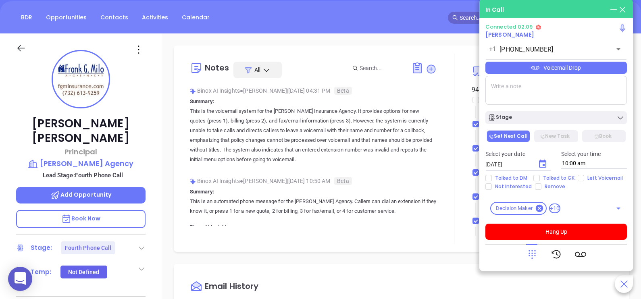
scroll to position [0, 0]
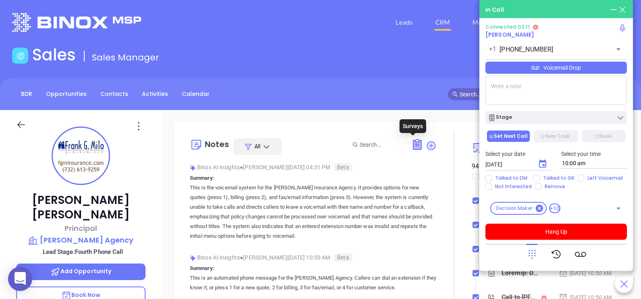
click at [413, 147] on icon at bounding box center [417, 144] width 8 height 9
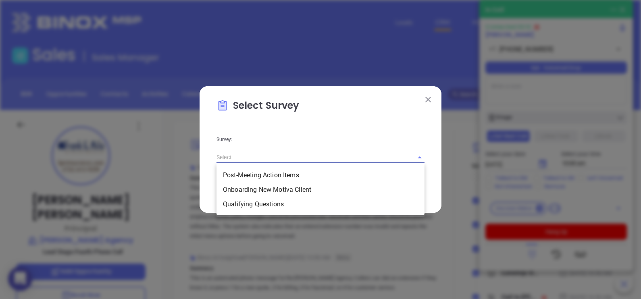
click at [366, 158] on input "text" at bounding box center [308, 158] width 185 height 12
click at [282, 205] on li "Qualifying Questions" at bounding box center [320, 204] width 208 height 15
type input "Qualifying Questions"
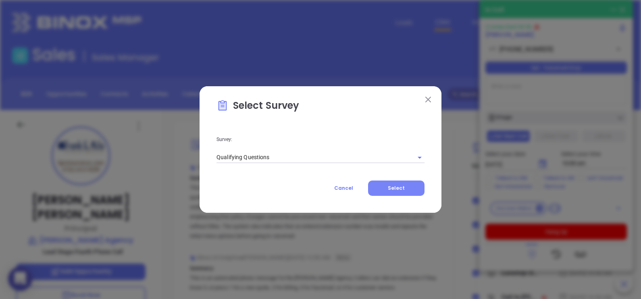
click at [386, 188] on button "Select" at bounding box center [396, 188] width 56 height 15
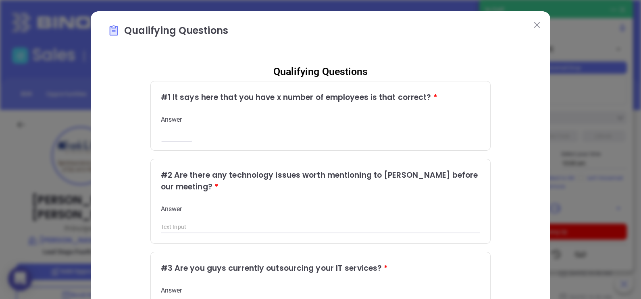
click at [169, 137] on input "number" at bounding box center [177, 136] width 32 height 7
type input "1"
click at [179, 230] on input "text" at bounding box center [321, 227] width 320 height 12
type input "No"
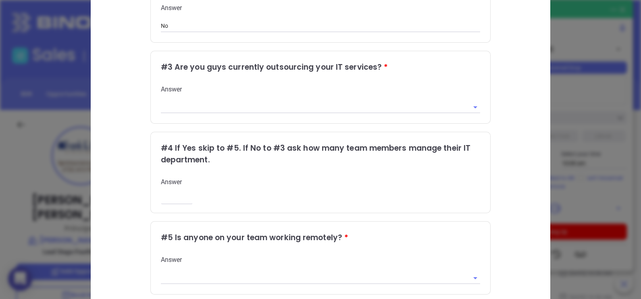
scroll to position [207, 0]
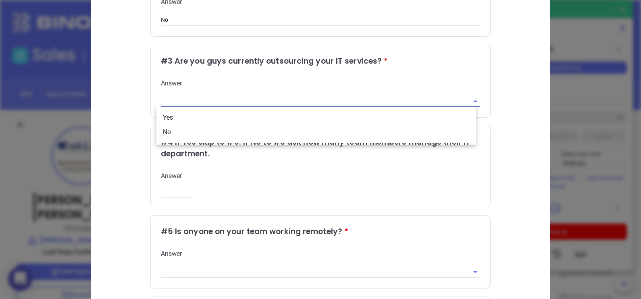
click at [338, 100] on input "text" at bounding box center [309, 102] width 297 height 12
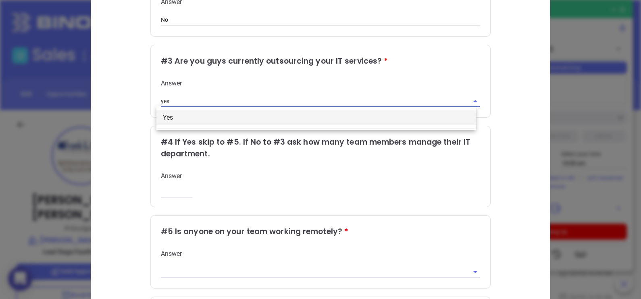
click at [302, 120] on li "Yes" at bounding box center [316, 117] width 320 height 15
type input "Yes"
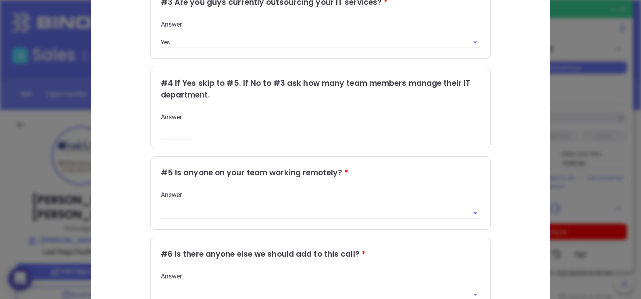
scroll to position [284, 0]
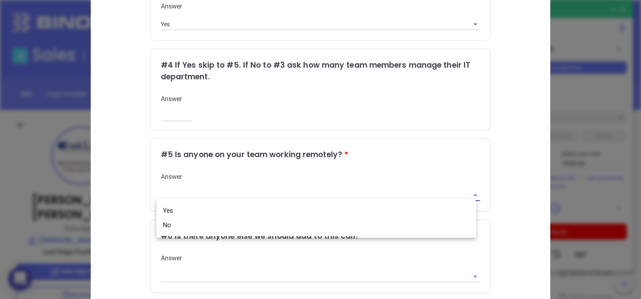
click at [304, 198] on input "text" at bounding box center [309, 195] width 297 height 12
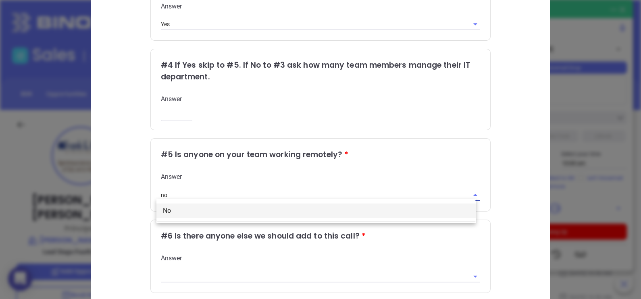
click at [287, 205] on li "No" at bounding box center [316, 211] width 320 height 15
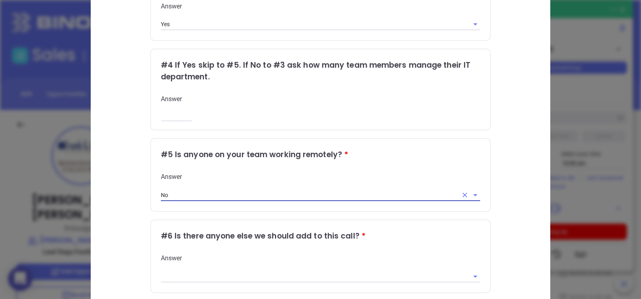
type input "No"
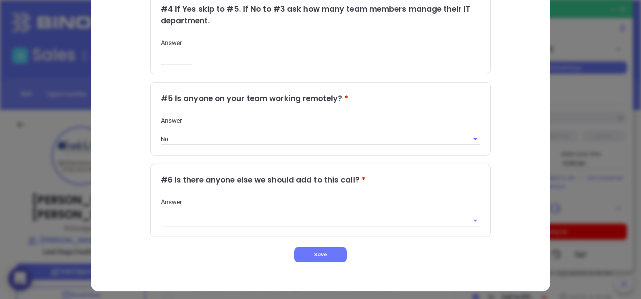
click at [347, 222] on input "text" at bounding box center [309, 220] width 297 height 12
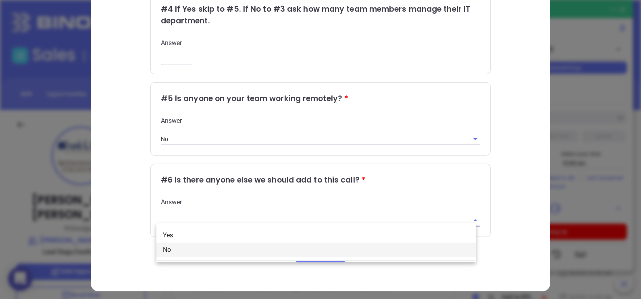
click at [273, 248] on li "No" at bounding box center [316, 250] width 320 height 15
type input "No"
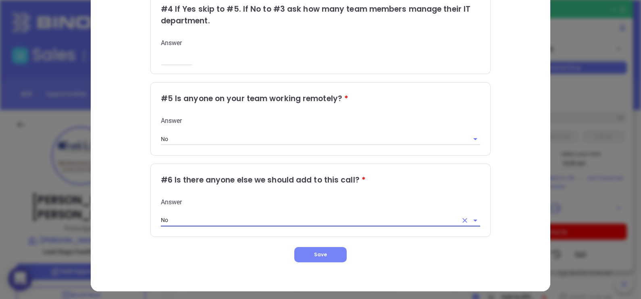
click at [314, 252] on span "Save" at bounding box center [320, 254] width 13 height 7
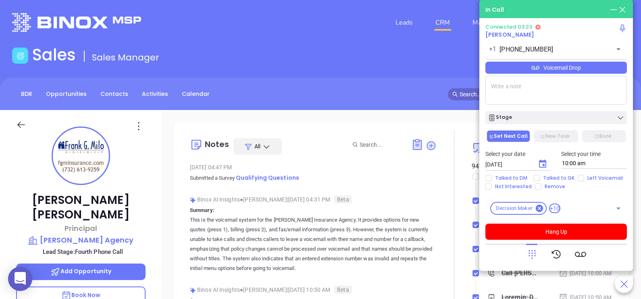
click at [512, 87] on textarea at bounding box center [555, 90] width 141 height 29
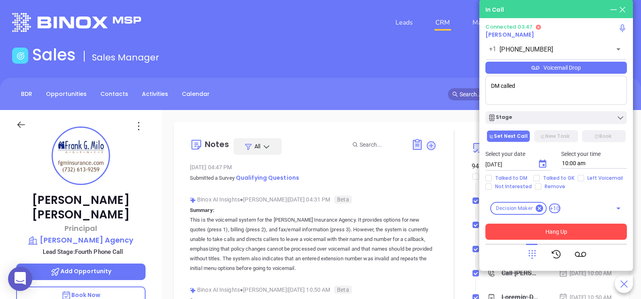
click at [562, 228] on button "Hang Up" at bounding box center [555, 232] width 141 height 16
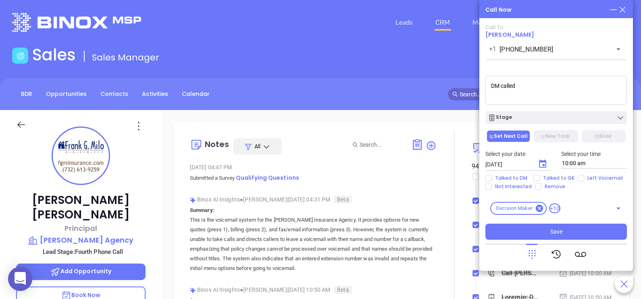
click at [547, 97] on textarea "DM called" at bounding box center [555, 90] width 141 height 29
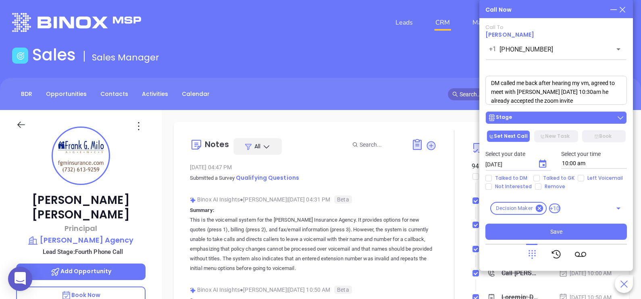
type textarea "DM called me back after hearing my vm, agreed to meet with [PERSON_NAME] [DATE]…"
click at [546, 120] on div "Stage" at bounding box center [556, 118] width 137 height 8
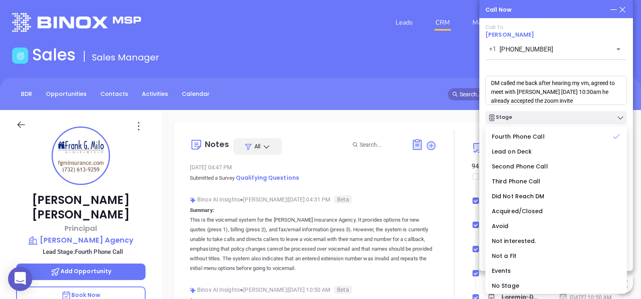
click at [556, 96] on textarea "DM called me back after hearing my vm, agreed to meet with [PERSON_NAME] [DATE]…" at bounding box center [555, 90] width 141 height 29
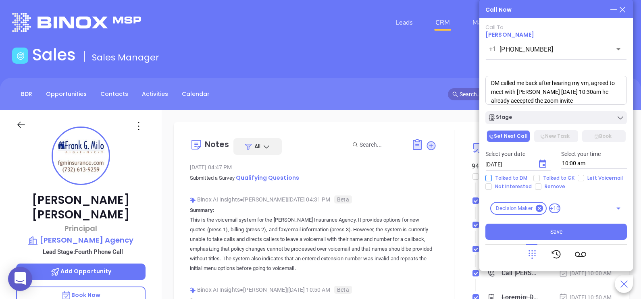
click at [519, 178] on span "Talked to DM" at bounding box center [511, 178] width 39 height 6
click at [492, 178] on input "Talked to DM" at bounding box center [488, 178] width 6 height 6
checkbox input "true"
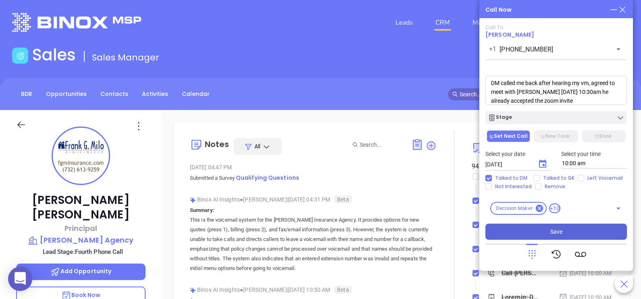
click at [554, 230] on span "Save" at bounding box center [556, 231] width 12 height 9
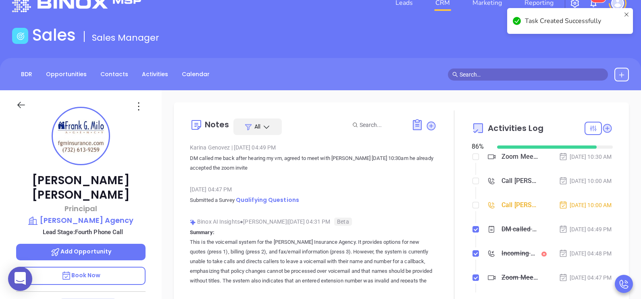
scroll to position [80, 0]
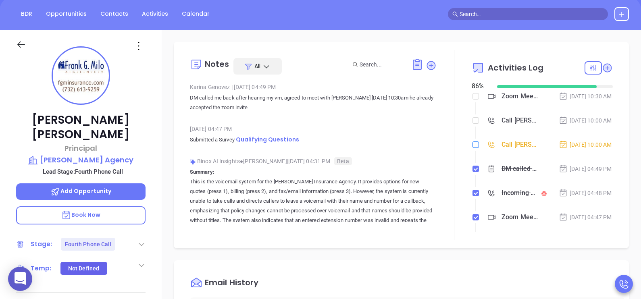
click at [472, 148] on input "checkbox" at bounding box center [475, 144] width 6 height 6
checkbox input "true"
click at [472, 124] on input "checkbox" at bounding box center [475, 120] width 6 height 6
checkbox input "true"
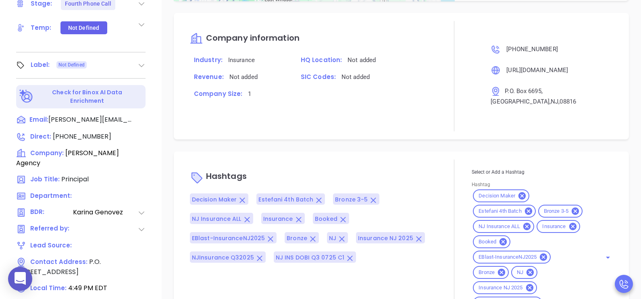
scroll to position [375, 0]
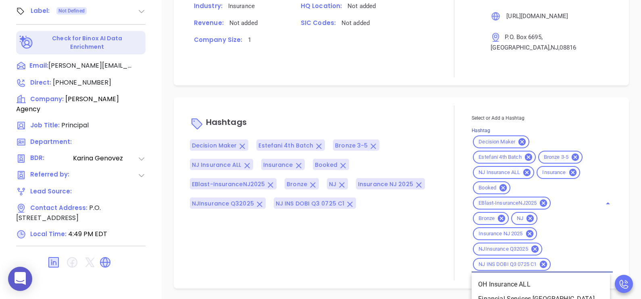
click at [573, 266] on input "Hashtag" at bounding box center [571, 265] width 38 height 10
type input "opp"
click at [551, 283] on li "Opportunity" at bounding box center [541, 284] width 138 height 15
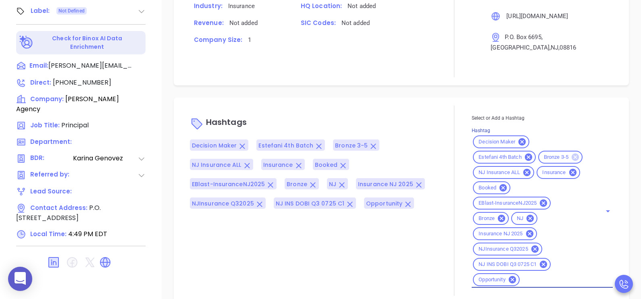
click at [572, 157] on icon at bounding box center [575, 157] width 7 height 7
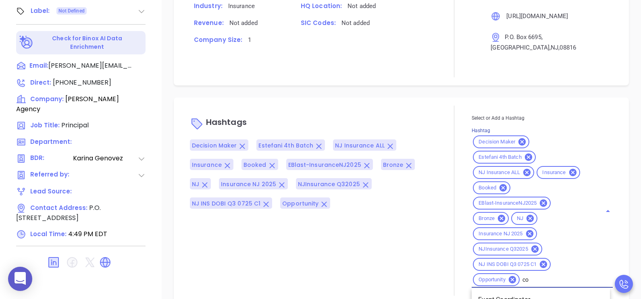
type input "cop"
click at [534, 296] on li "Copper 1-2" at bounding box center [541, 300] width 138 height 15
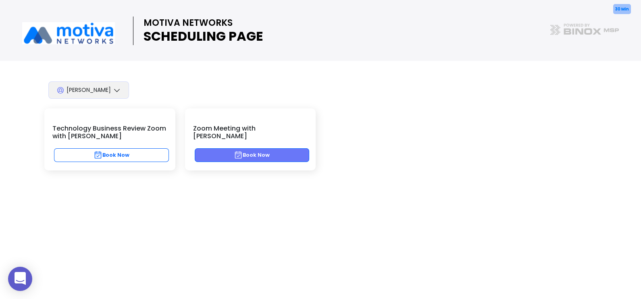
click at [268, 148] on button "Book Now" at bounding box center [252, 155] width 115 height 14
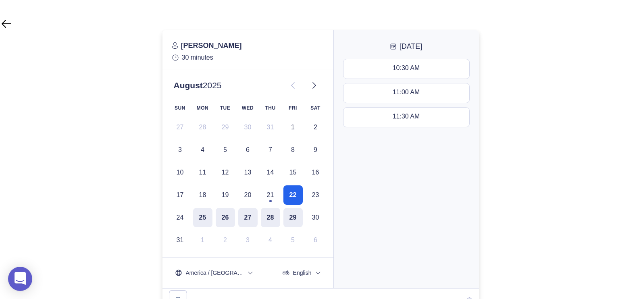
scroll to position [74, 0]
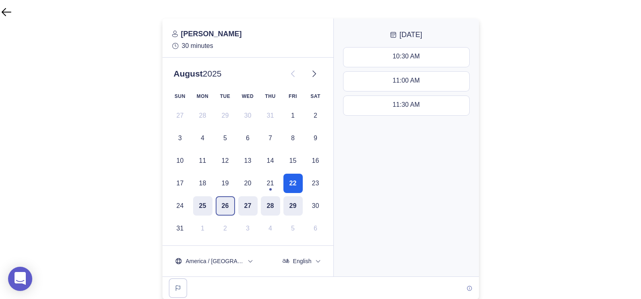
click at [224, 208] on button "26" at bounding box center [225, 205] width 19 height 19
click at [211, 209] on button "25" at bounding box center [202, 205] width 19 height 19
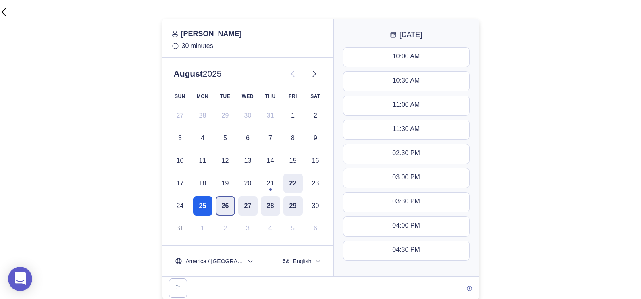
click at [230, 208] on button "26" at bounding box center [225, 205] width 19 height 19
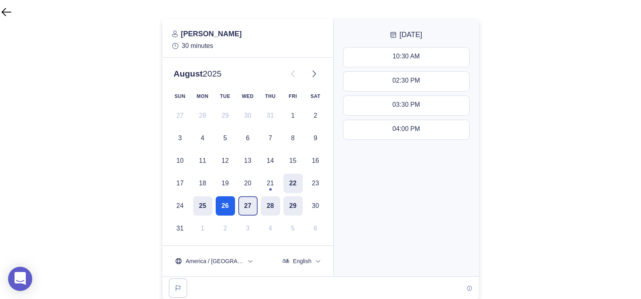
click at [246, 208] on button "27" at bounding box center [247, 205] width 19 height 19
click at [266, 207] on button "28" at bounding box center [270, 205] width 19 height 19
click at [289, 210] on button "29" at bounding box center [292, 205] width 19 height 19
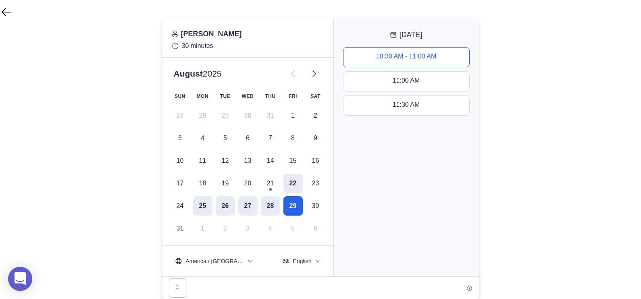
click at [405, 56] on div "10:30 AM - 11:00 AM" at bounding box center [406, 57] width 60 height 9
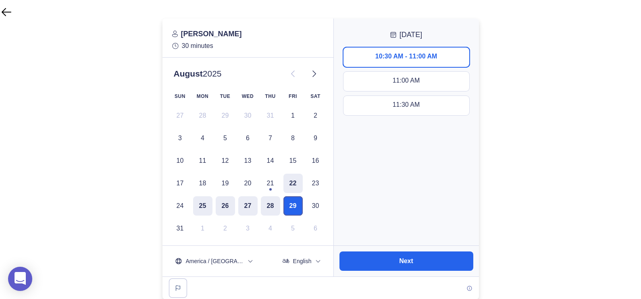
click at [300, 209] on button "29" at bounding box center [292, 205] width 19 height 19
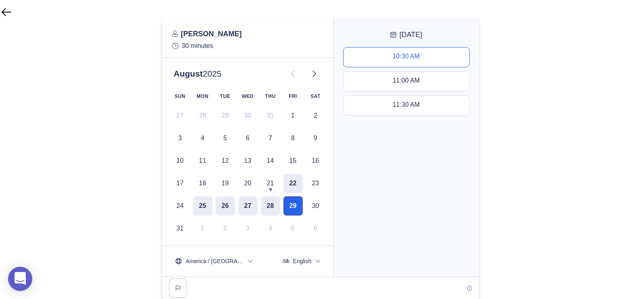
click at [299, 208] on button "29" at bounding box center [292, 205] width 19 height 19
click at [295, 210] on button "29" at bounding box center [292, 205] width 19 height 19
click at [418, 53] on div "10:30 AM - 11:00 AM" at bounding box center [406, 57] width 60 height 9
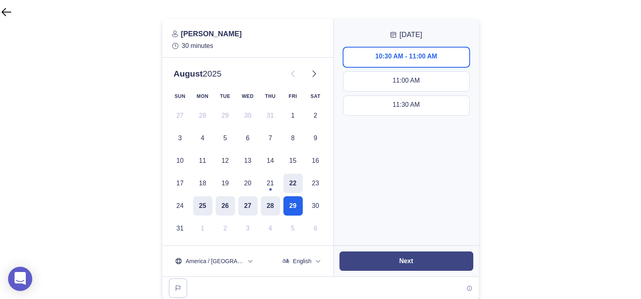
click at [381, 260] on button "Next" at bounding box center [406, 261] width 134 height 19
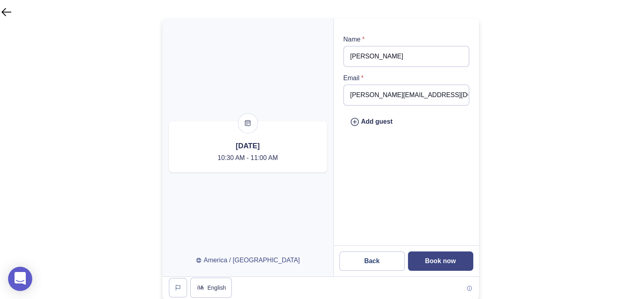
click at [438, 256] on button "Book now" at bounding box center [440, 261] width 65 height 19
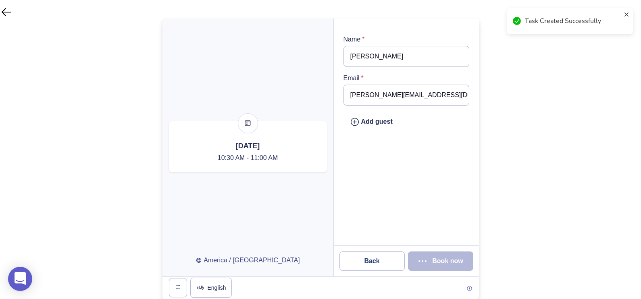
scroll to position [0, 0]
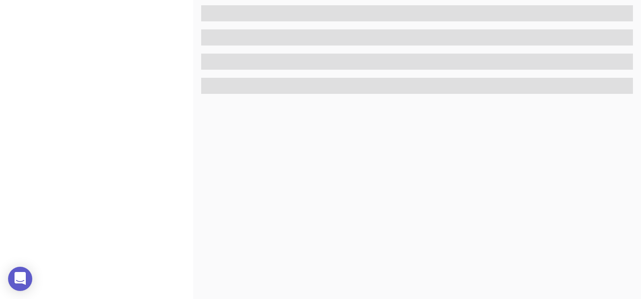
scroll to position [375, 0]
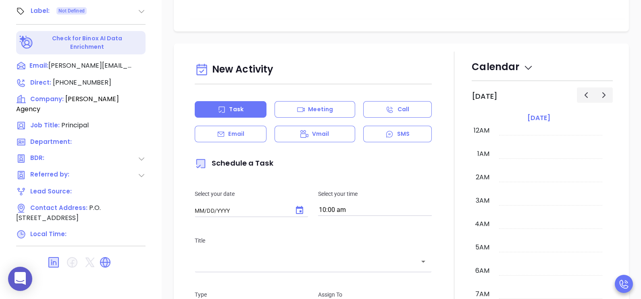
type input "[DATE]"
type input "[PERSON_NAME]"
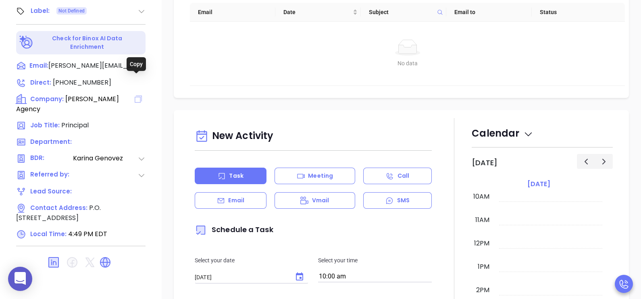
click at [136, 96] on icon at bounding box center [138, 99] width 7 height 7
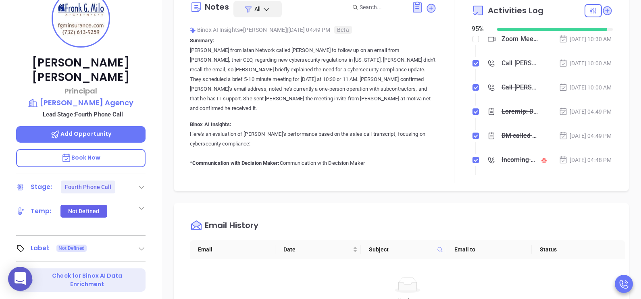
scroll to position [133, 0]
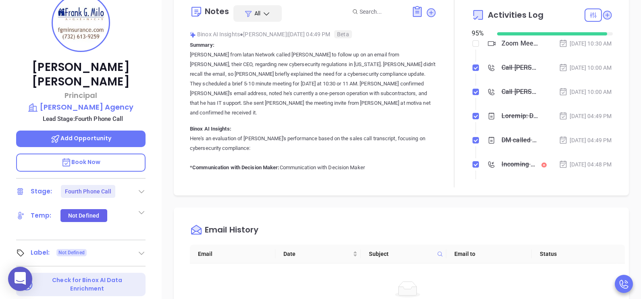
click at [135, 131] on p "Add Opportunity" at bounding box center [80, 139] width 129 height 17
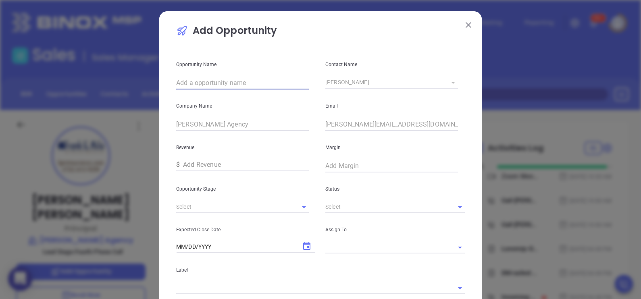
click at [206, 79] on input "text" at bounding box center [242, 83] width 133 height 13
paste input "[PERSON_NAME] Agency"
type input "[PERSON_NAME] Agency"
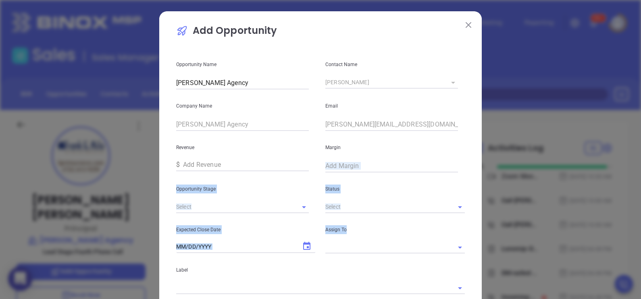
drag, startPoint x: 633, startPoint y: 156, endPoint x: 635, endPoint y: 235, distance: 78.6
click at [635, 235] on div "Add Opportunity Opportunity Name Frank G. Milo Agency Contact Name Frank Milo C…" at bounding box center [320, 149] width 641 height 299
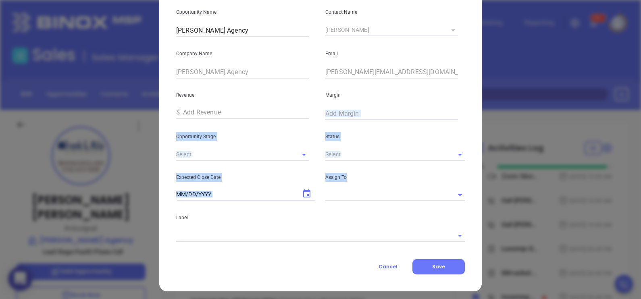
scroll to position [56, 0]
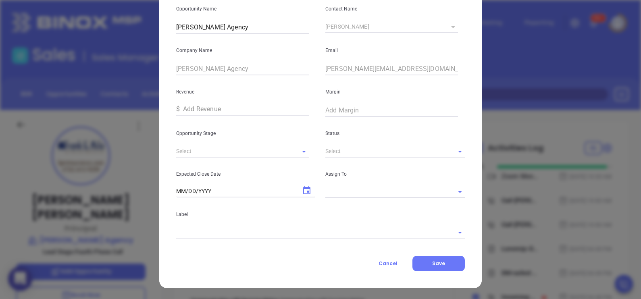
click at [258, 51] on p "Company Name" at bounding box center [245, 50] width 139 height 9
click at [299, 153] on icon "Open" at bounding box center [304, 152] width 10 height 10
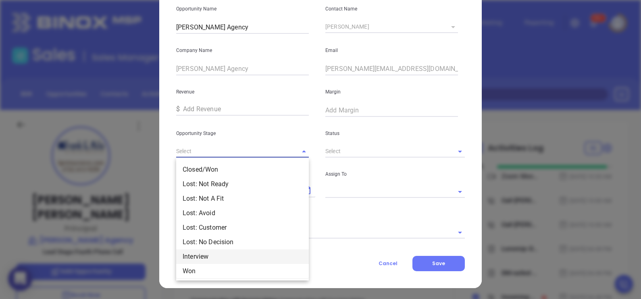
click at [221, 251] on li "Interview" at bounding box center [242, 257] width 133 height 15
type input "Interview"
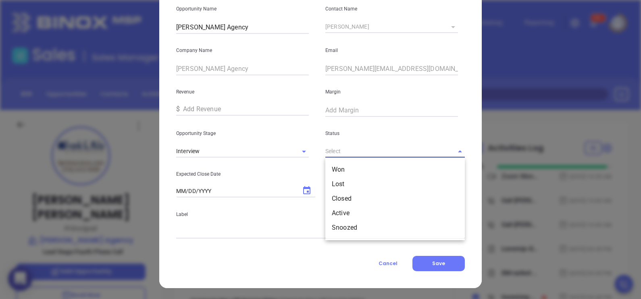
click at [360, 148] on input "text" at bounding box center [383, 152] width 117 height 12
click at [347, 211] on li "Active" at bounding box center [394, 213] width 139 height 15
type input "Active"
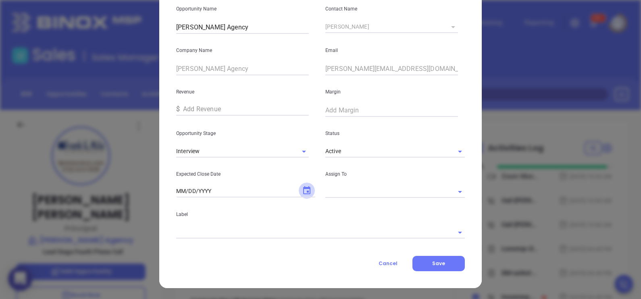
click at [302, 193] on icon "Choose date" at bounding box center [307, 191] width 10 height 10
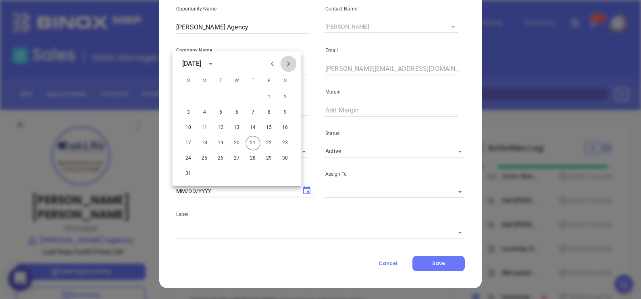
click at [293, 65] on icon "Next month" at bounding box center [289, 64] width 10 height 10
click at [191, 141] on button "21" at bounding box center [188, 143] width 15 height 15
type input "09/21/2025"
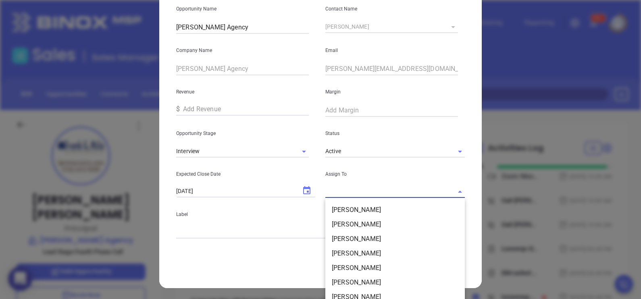
click at [377, 191] on input "text" at bounding box center [383, 192] width 117 height 12
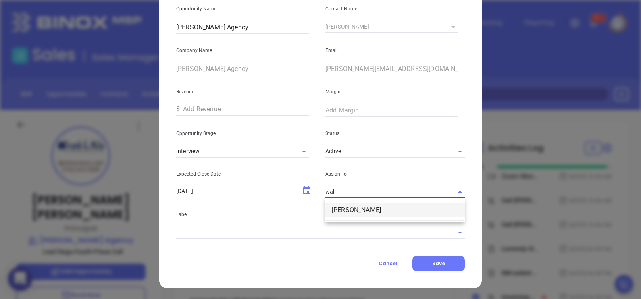
click at [379, 209] on li "Walter Contreras" at bounding box center [394, 210] width 139 height 15
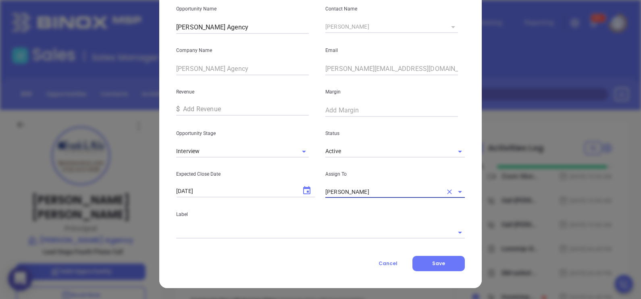
click at [359, 226] on div at bounding box center [320, 231] width 289 height 13
type input "Walter Contreras"
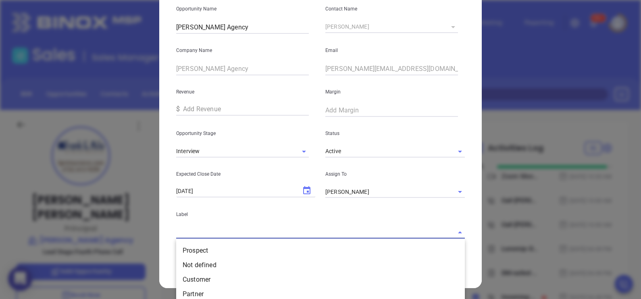
click at [353, 234] on input "text" at bounding box center [309, 233] width 266 height 12
click at [311, 252] on li "Prospect" at bounding box center [320, 250] width 289 height 15
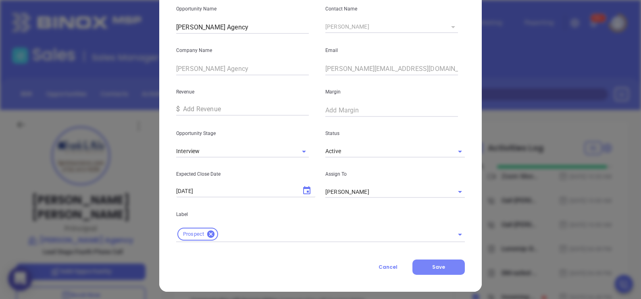
click at [438, 266] on span "Save" at bounding box center [438, 267] width 13 height 7
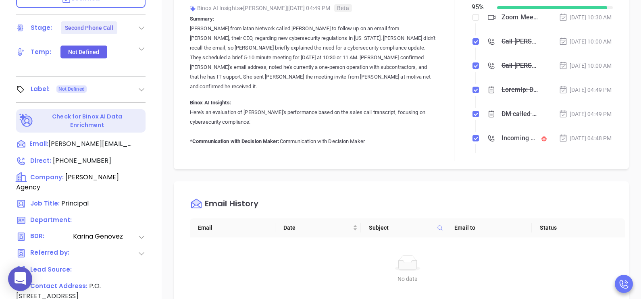
scroll to position [282, 0]
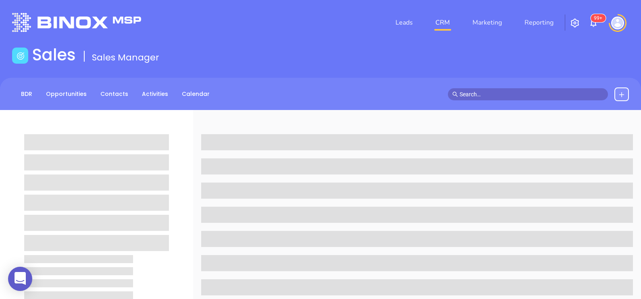
scroll to position [282, 0]
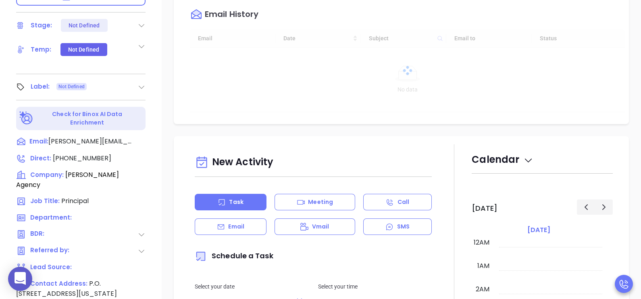
type input "[DATE]"
type input "[PERSON_NAME]"
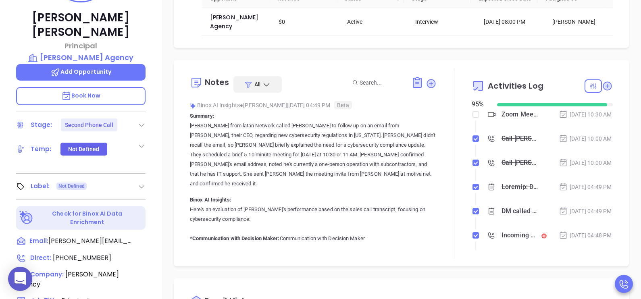
scroll to position [181, 0]
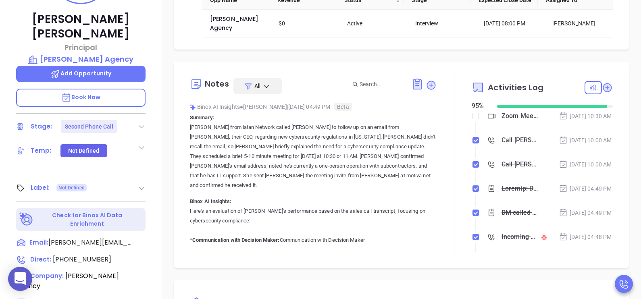
click at [139, 122] on div at bounding box center [141, 127] width 8 height 10
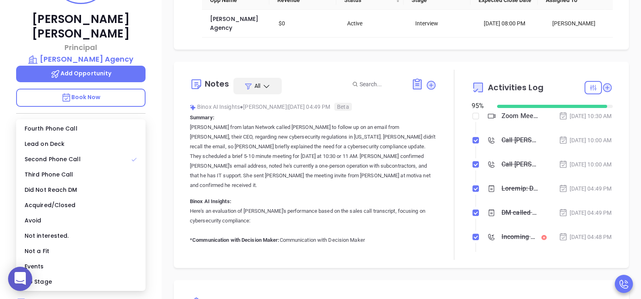
click at [174, 149] on div "Notes All Binox AI Insights ● [PERSON_NAME] | [DATE] 04:49 PM Beta Summary: [PE…" at bounding box center [401, 165] width 455 height 206
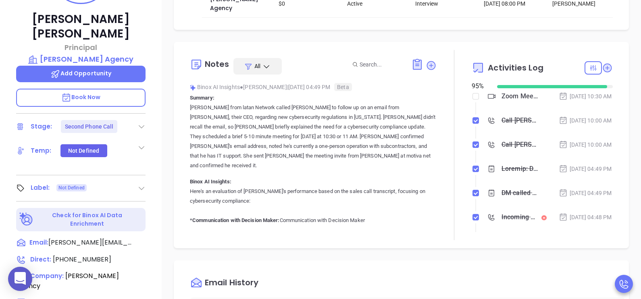
scroll to position [40, 0]
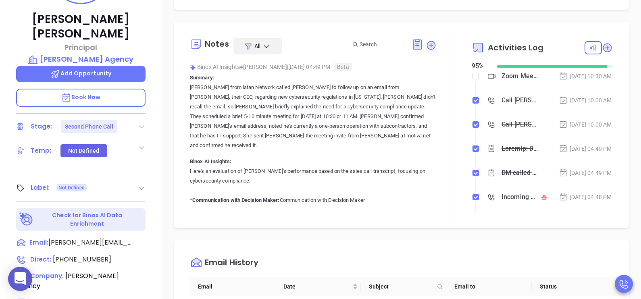
click at [143, 144] on icon at bounding box center [141, 148] width 8 height 8
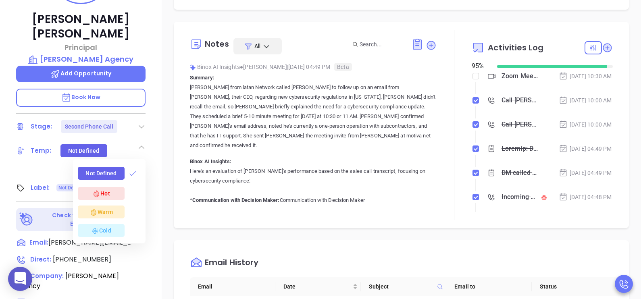
click at [110, 207] on div "Warm" at bounding box center [100, 212] width 23 height 10
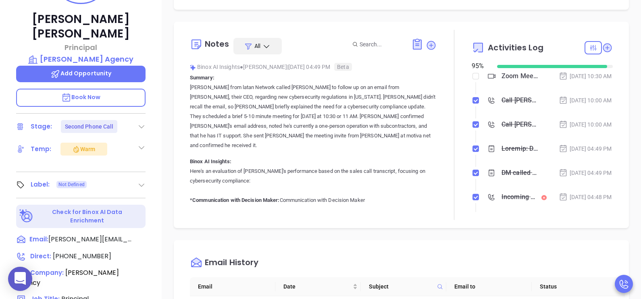
click at [158, 159] on div "[PERSON_NAME] Principal [PERSON_NAME] Agency Add Opportunity Book Now Stage: Se…" at bounding box center [81, 116] width 162 height 374
click at [140, 144] on icon at bounding box center [141, 148] width 8 height 8
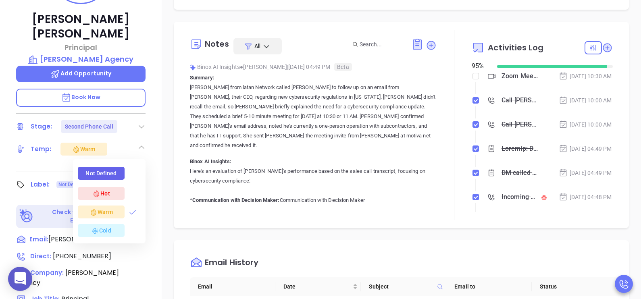
click at [128, 187] on div "Hot" at bounding box center [109, 193] width 63 height 13
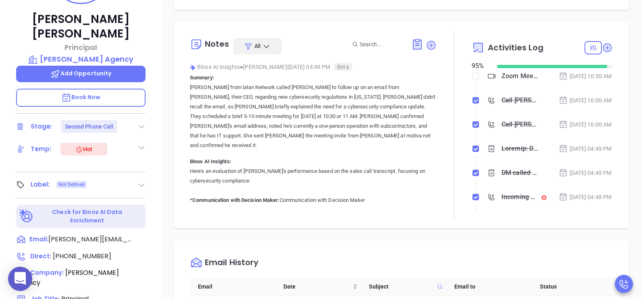
click at [162, 165] on div "Opportunities New Opportunity Opp Name Revenue Status Stage Expected Close Date…" at bounding box center [401, 211] width 479 height 564
click at [142, 181] on icon at bounding box center [141, 185] width 8 height 8
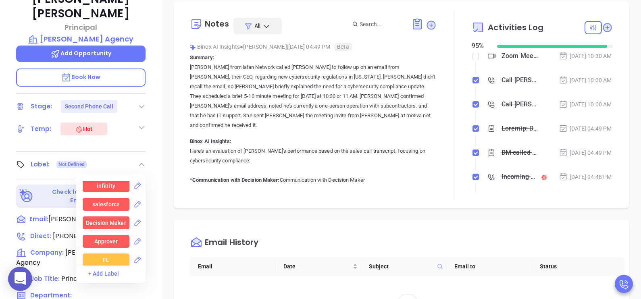
scroll to position [792, 0]
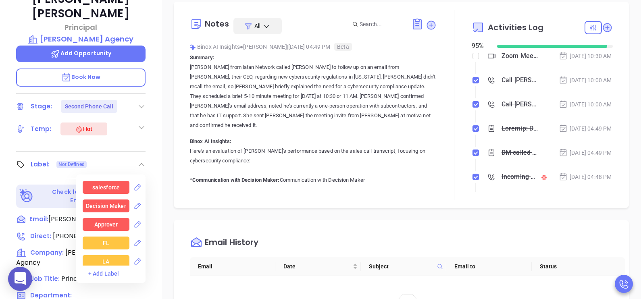
click at [111, 200] on div "Decision Maker" at bounding box center [106, 206] width 40 height 13
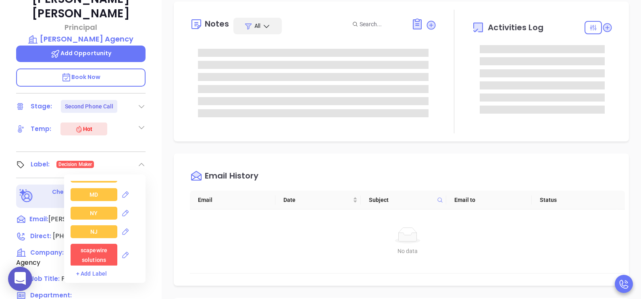
scroll to position [953, 0]
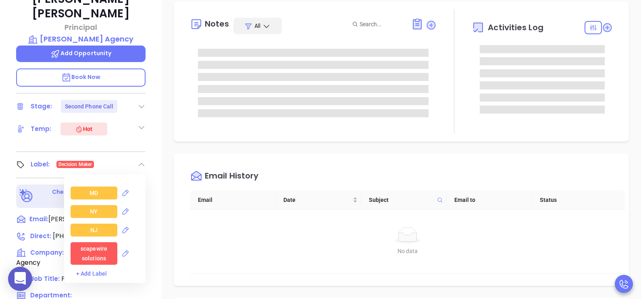
click at [98, 224] on div "NJ" at bounding box center [94, 230] width 47 height 13
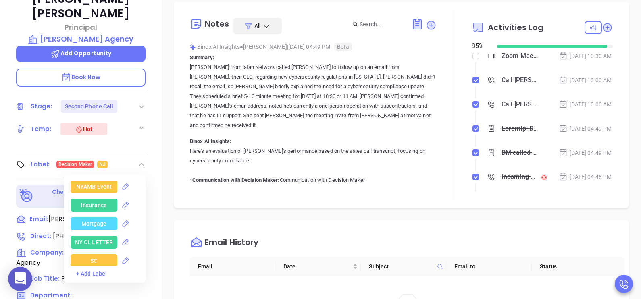
scroll to position [1679, 0]
click at [94, 203] on div "Insurance" at bounding box center [94, 204] width 26 height 13
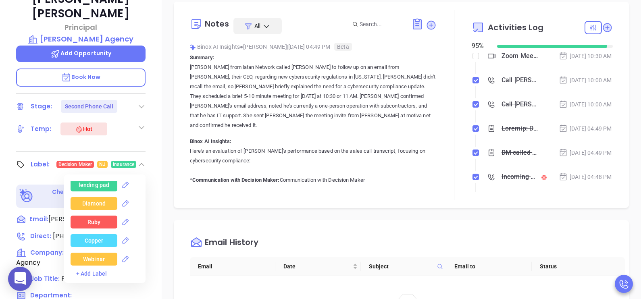
scroll to position [222, 0]
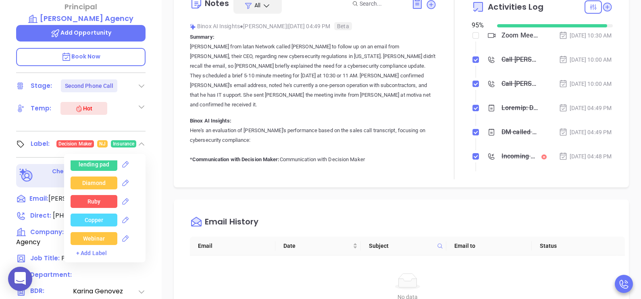
click at [90, 214] on div "Copper" at bounding box center [94, 220] width 19 height 13
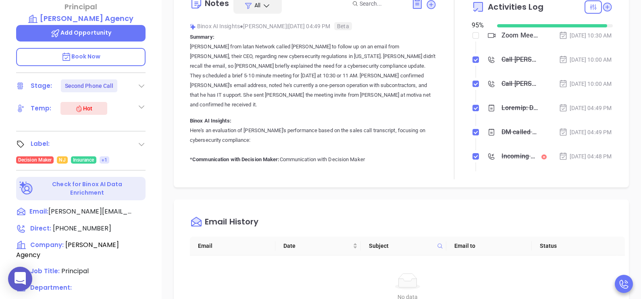
click at [165, 145] on div "Opportunities New Opportunity Opp Name Revenue Status Stage Expected Close Date…" at bounding box center [401, 170] width 479 height 564
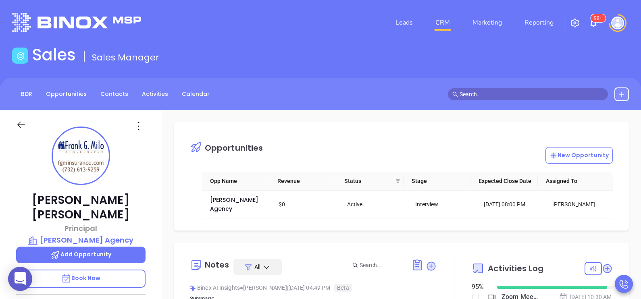
scroll to position [20, 0]
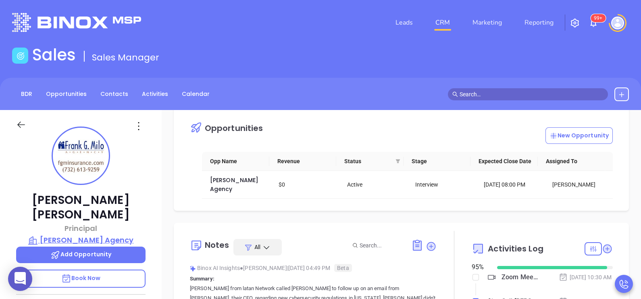
click at [91, 235] on p "[PERSON_NAME] Agency" at bounding box center [80, 240] width 129 height 11
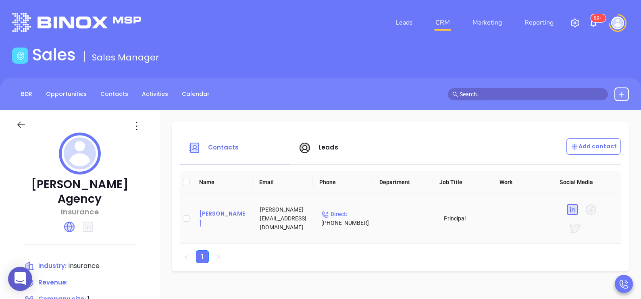
click at [219, 216] on div "[PERSON_NAME]" at bounding box center [223, 218] width 48 height 19
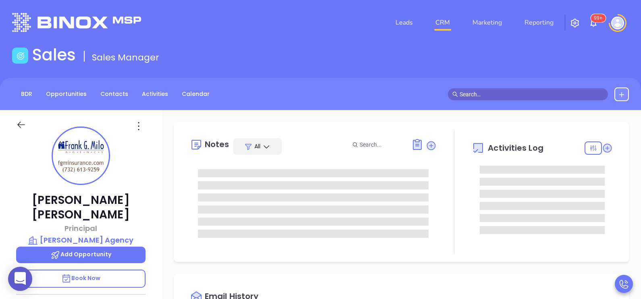
type input "[DATE]"
type input "[PERSON_NAME]"
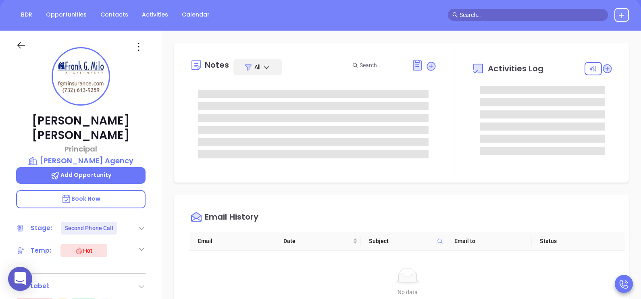
scroll to position [80, 0]
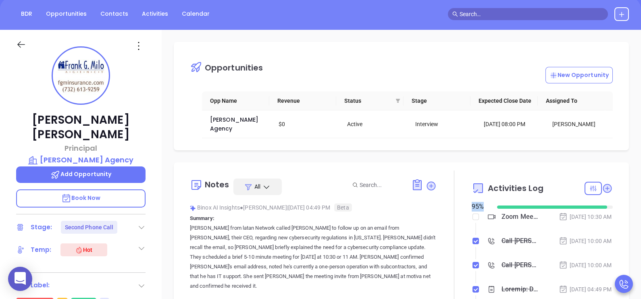
drag, startPoint x: 631, startPoint y: 174, endPoint x: 629, endPoint y: 210, distance: 35.5
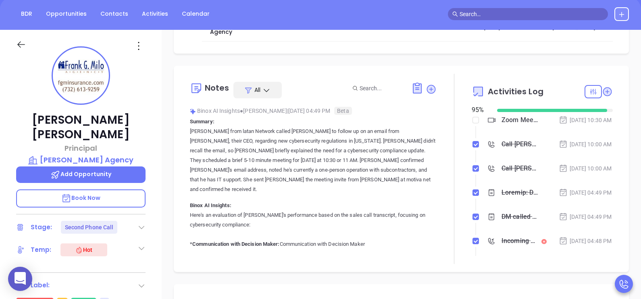
scroll to position [181, 0]
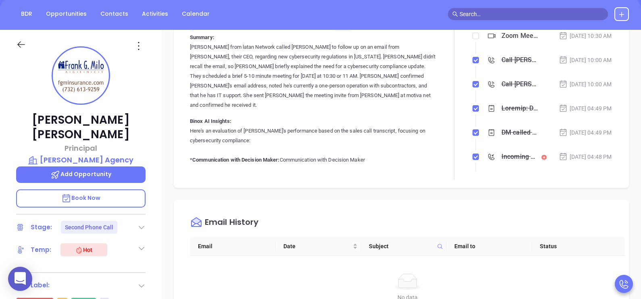
click at [583, 113] on div "[DATE] 04:49 PM" at bounding box center [585, 108] width 53 height 9
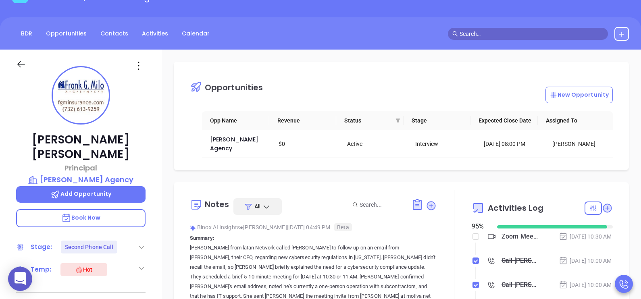
scroll to position [20, 0]
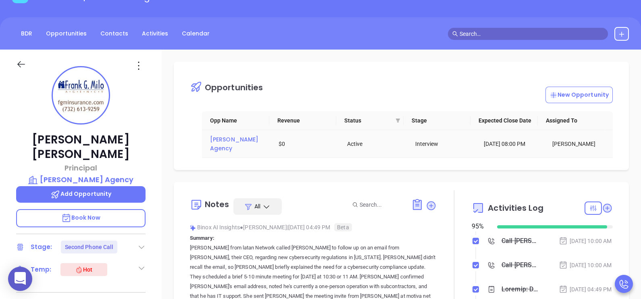
click at [224, 141] on span "[PERSON_NAME] Agency" at bounding box center [235, 143] width 50 height 17
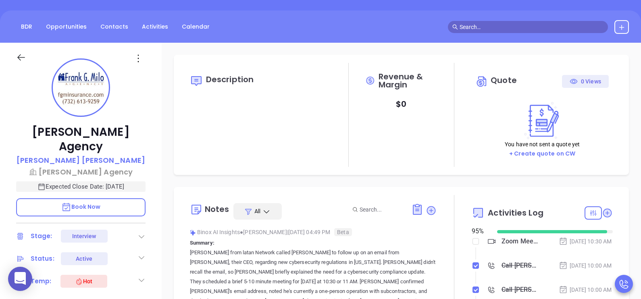
scroll to position [201, 0]
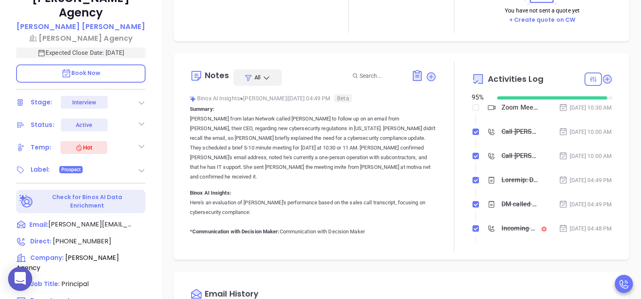
type input "[PERSON_NAME]"
click at [143, 166] on icon at bounding box center [141, 170] width 8 height 8
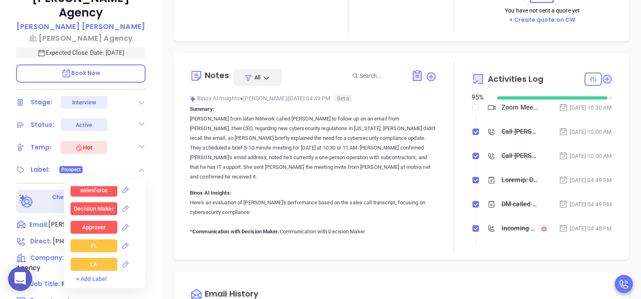
scroll to position [778, 0]
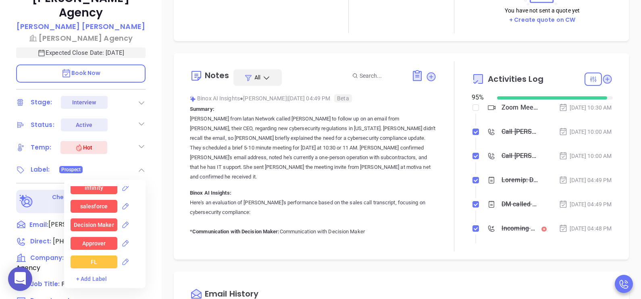
click at [100, 218] on div "Decision Maker" at bounding box center [94, 224] width 40 height 13
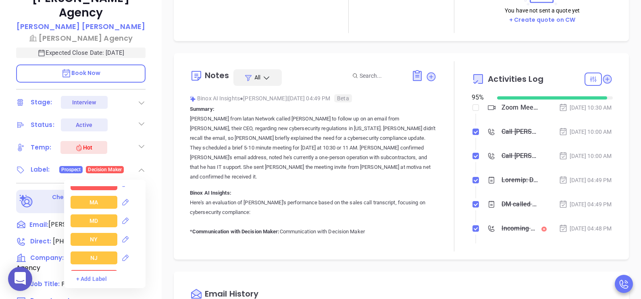
scroll to position [939, 0]
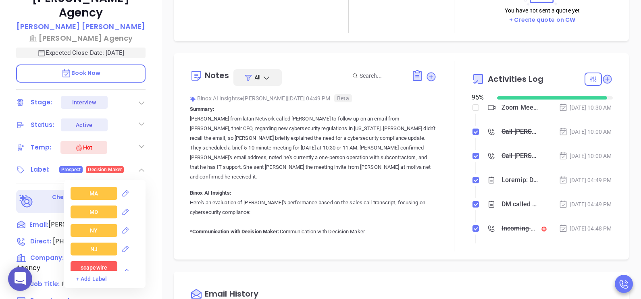
click at [85, 243] on div "NJ" at bounding box center [94, 249] width 47 height 13
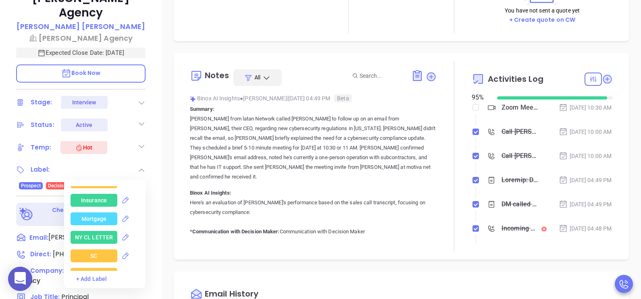
scroll to position [1705, 0]
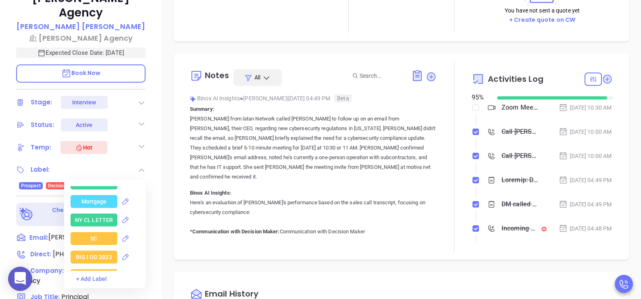
click at [89, 177] on div "Insurance" at bounding box center [94, 183] width 26 height 13
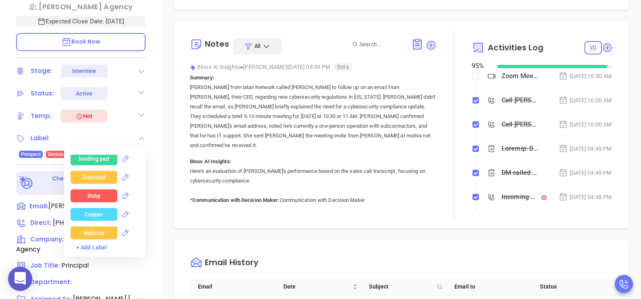
scroll to position [242, 0]
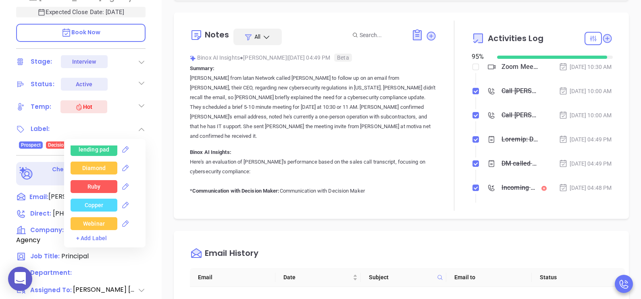
click at [105, 199] on div "Copper" at bounding box center [94, 205] width 47 height 13
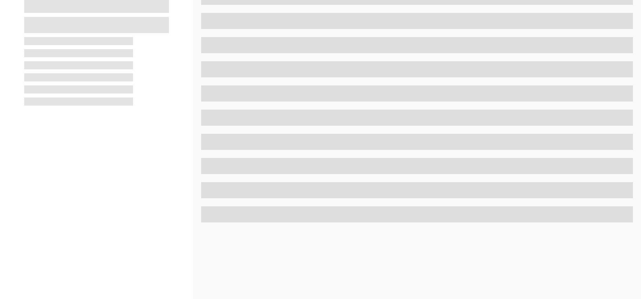
scroll to position [242, 0]
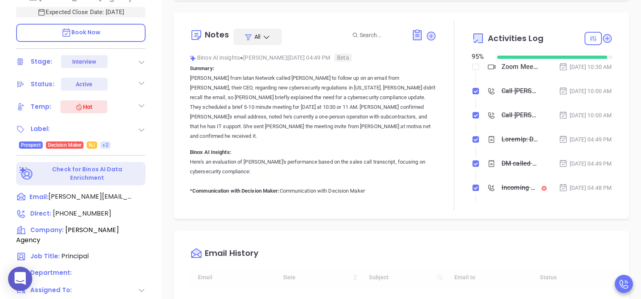
type input "[DATE]"
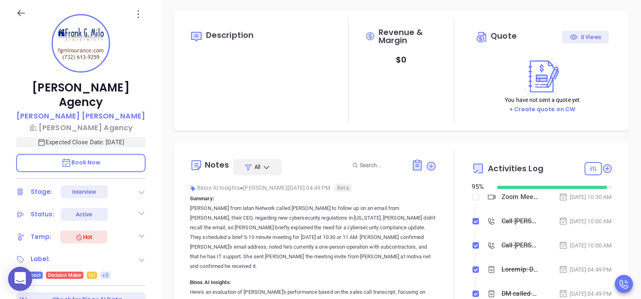
scroll to position [234, 0]
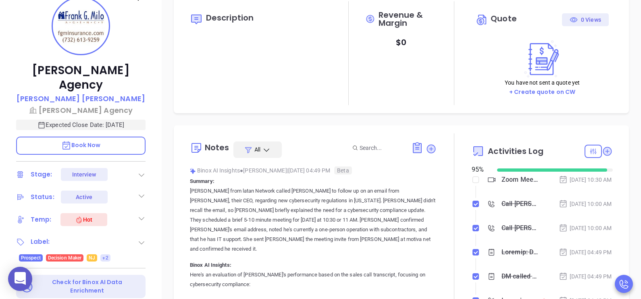
type input "[PERSON_NAME]"
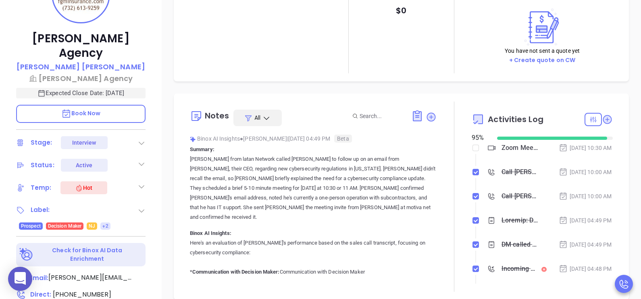
click at [399, 173] on p "[PERSON_NAME] from latan Network called [PERSON_NAME] to follow up on an email …" at bounding box center [313, 188] width 247 height 68
click at [371, 202] on p "Karina from latan Network called Frank Miller to follow up on an email from Wal…" at bounding box center [313, 188] width 247 height 68
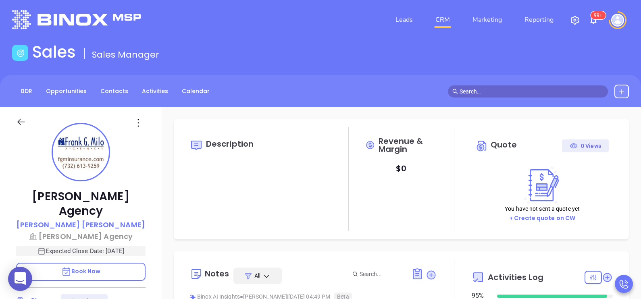
scroll to position [0, 0]
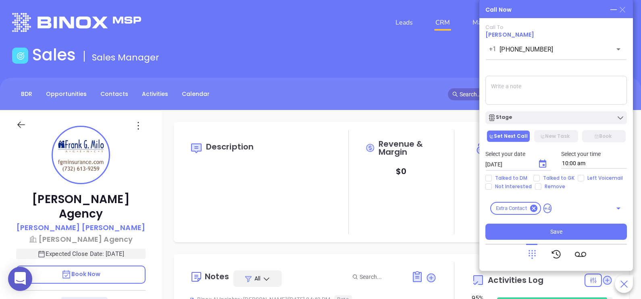
click at [623, 10] on icon at bounding box center [623, 10] width 6 height 6
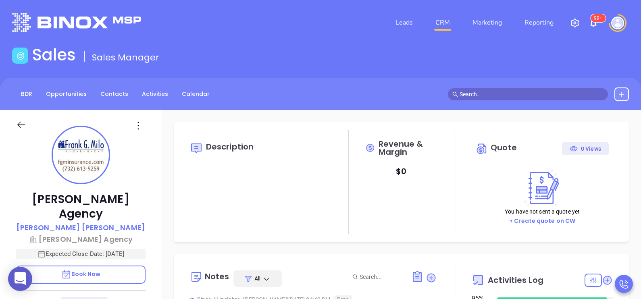
scroll to position [234, 0]
type input "[PERSON_NAME]"
click at [153, 202] on div "Frank G. Milo Agency Frank Milo Frank G. Milo Agency Expected Close Date: Sep 2…" at bounding box center [81, 297] width 162 height 374
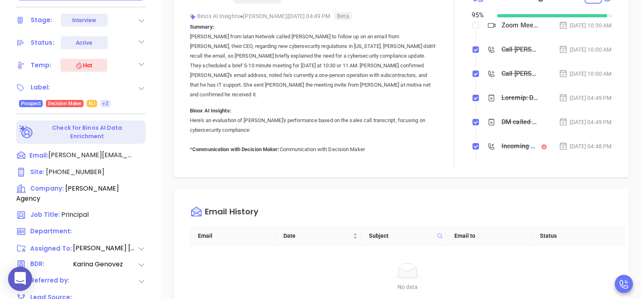
scroll to position [342, 0]
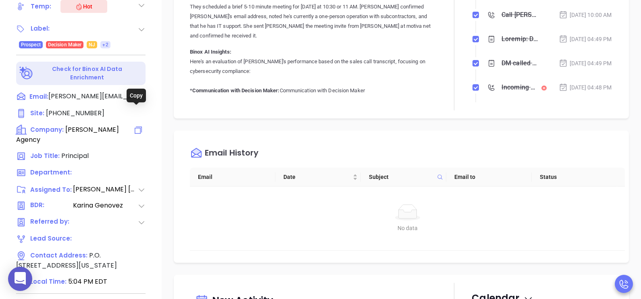
click at [135, 125] on icon at bounding box center [138, 130] width 10 height 10
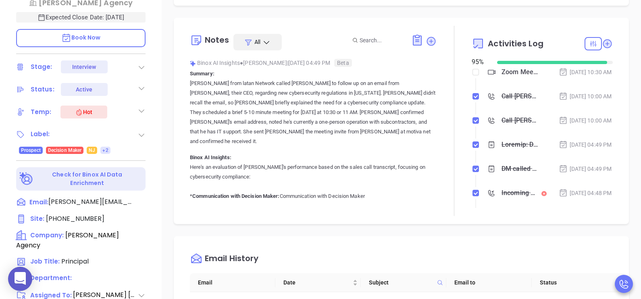
scroll to position [161, 0]
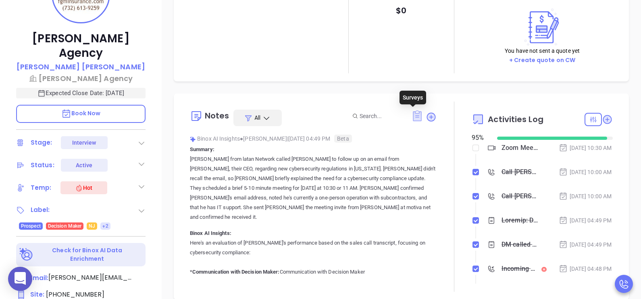
click at [414, 113] on icon at bounding box center [417, 115] width 9 height 11
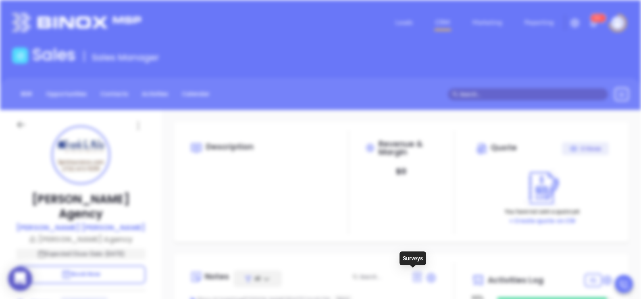
scroll to position [0, 0]
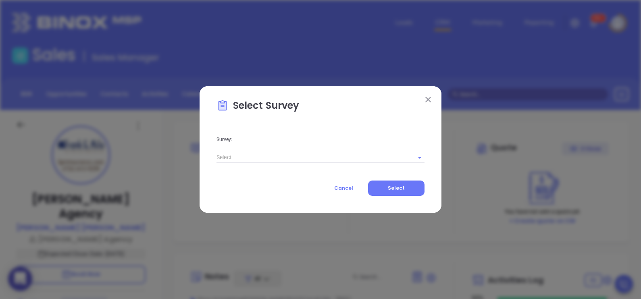
click at [413, 156] on div at bounding box center [414, 157] width 21 height 11
click at [417, 158] on icon "Open" at bounding box center [420, 158] width 10 height 10
click at [426, 99] on img at bounding box center [428, 100] width 6 height 6
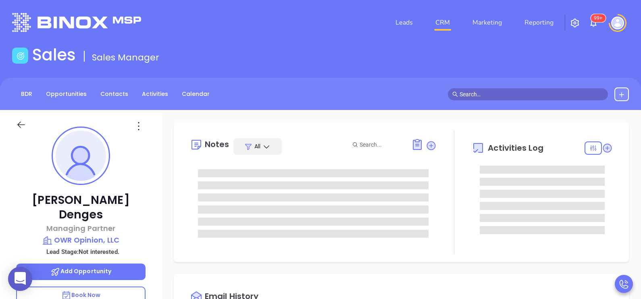
type input "[DATE]"
type input "[PERSON_NAME]"
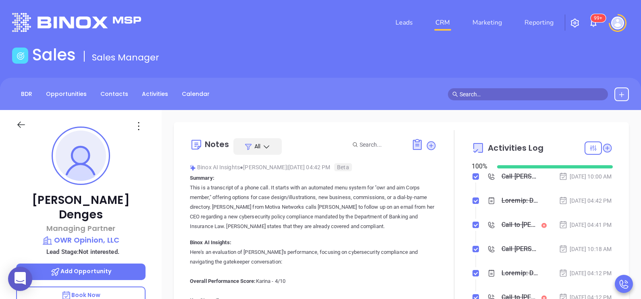
click at [402, 48] on div "Sales Sales Manager" at bounding box center [320, 56] width 626 height 23
